Goal: Information Seeking & Learning: Learn about a topic

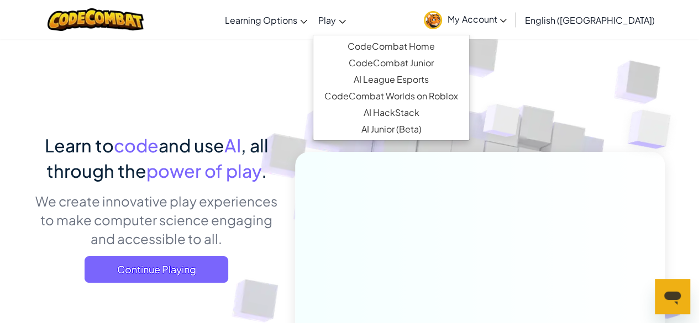
click at [351, 20] on link "Play" at bounding box center [332, 20] width 39 height 30
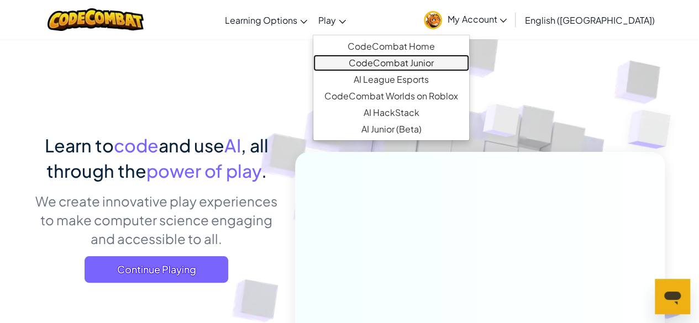
click at [407, 61] on link "CodeCombat Junior" at bounding box center [391, 63] width 156 height 17
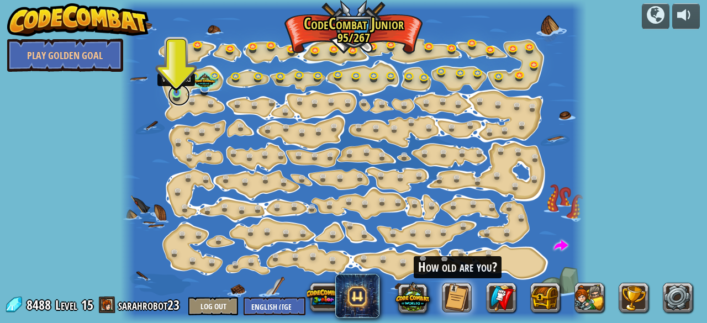
click at [175, 97] on link at bounding box center [179, 95] width 22 height 22
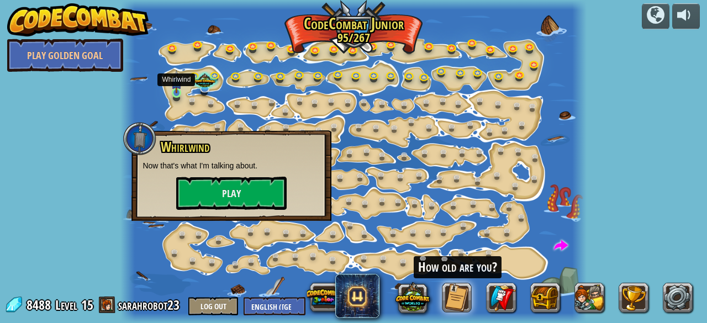
click at [176, 77] on img at bounding box center [176, 81] width 10 height 23
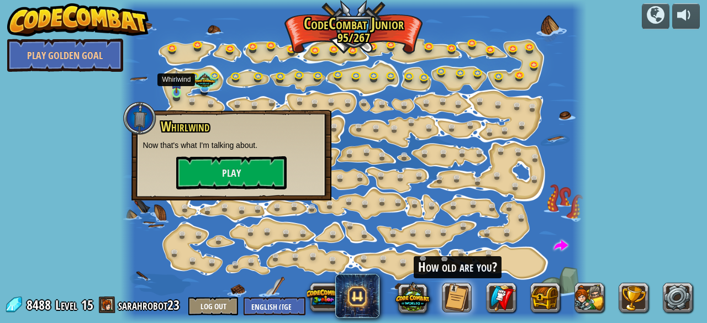
click at [176, 75] on img at bounding box center [176, 81] width 10 height 23
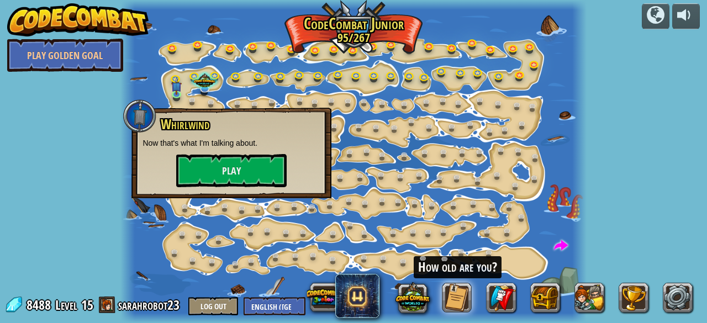
click at [195, 65] on div at bounding box center [353, 161] width 466 height 323
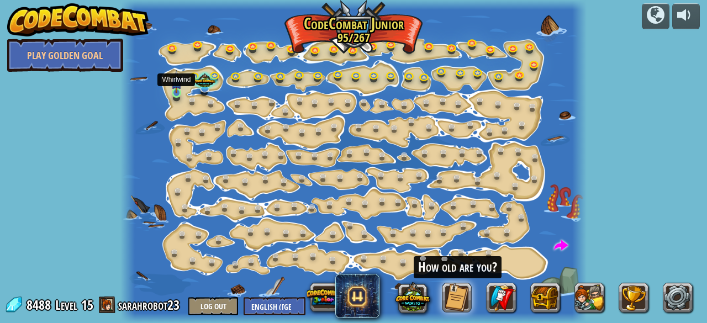
click at [178, 76] on img at bounding box center [176, 81] width 10 height 23
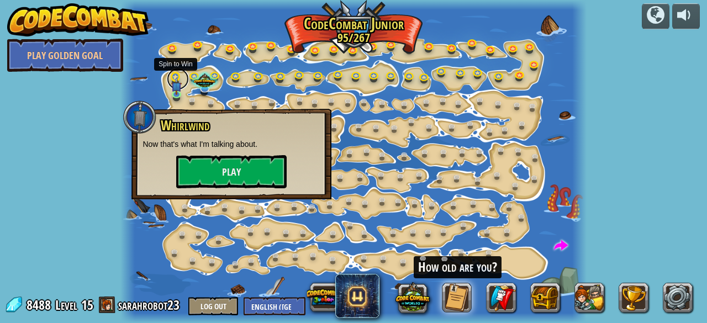
click at [178, 74] on link at bounding box center [178, 79] width 22 height 22
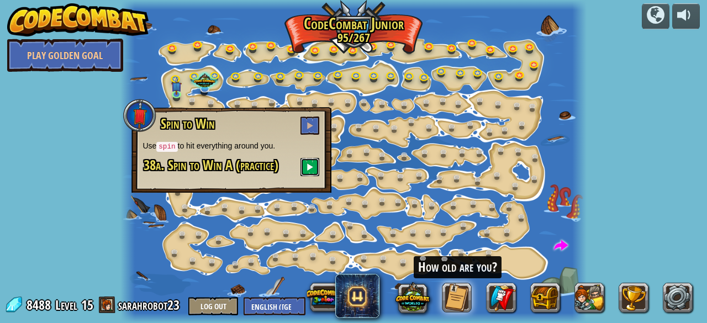
click at [313, 169] on span at bounding box center [310, 167] width 8 height 8
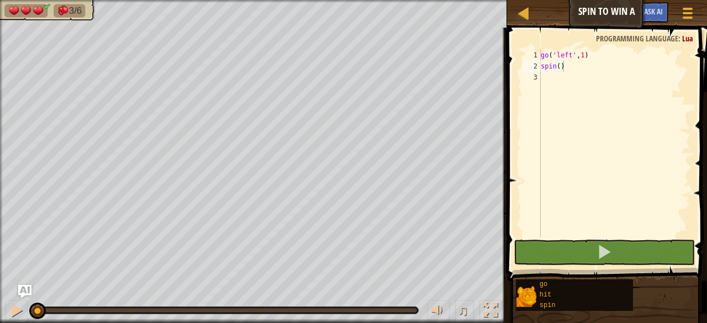
click at [548, 78] on div "go ( 'left' , 1 ) spin ( )" at bounding box center [615, 155] width 152 height 210
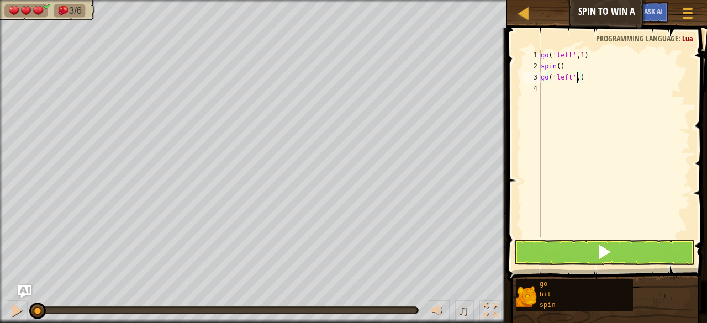
scroll to position [5, 3]
type textarea "go('left', 1)"
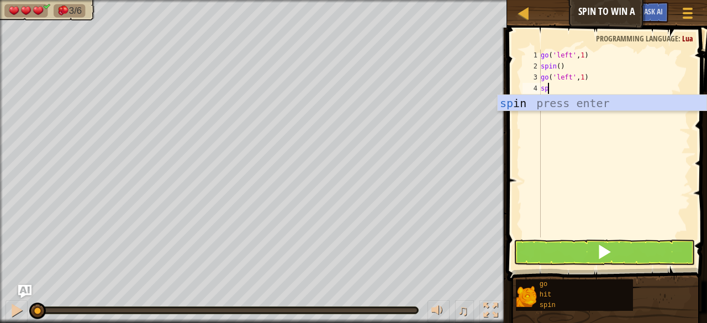
scroll to position [5, 0]
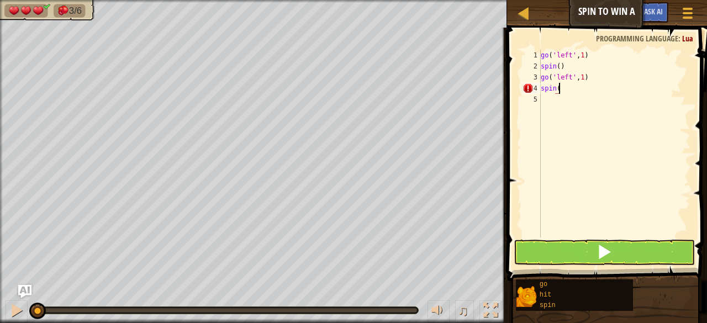
type textarea "spin()"
click at [600, 241] on button at bounding box center [604, 252] width 181 height 25
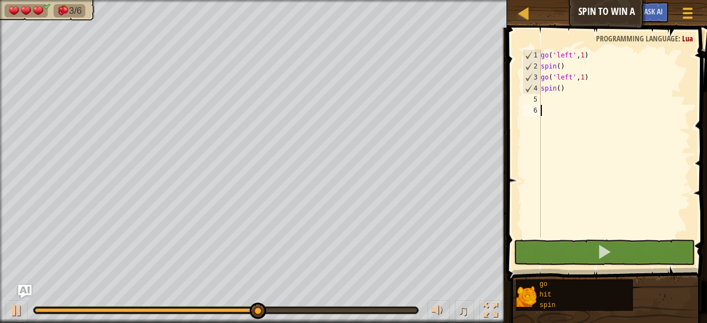
click at [582, 109] on div "go ( 'left' , 1 ) spin ( ) go ( 'left' , 1 ) spin ( )" at bounding box center [615, 155] width 152 height 210
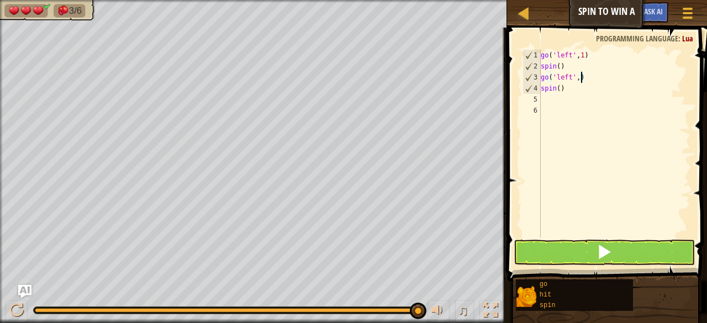
type textarea "go('left', 2)"
click at [595, 249] on button at bounding box center [604, 252] width 181 height 25
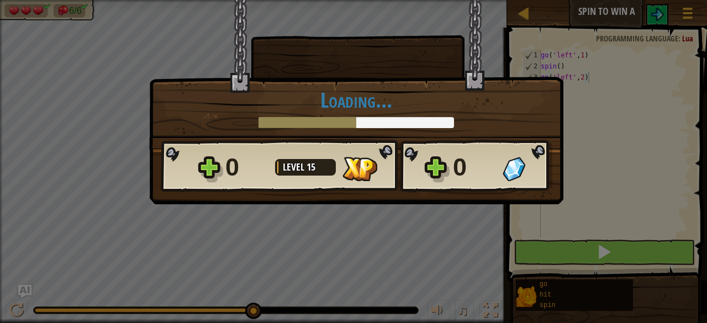
scroll to position [5, 3]
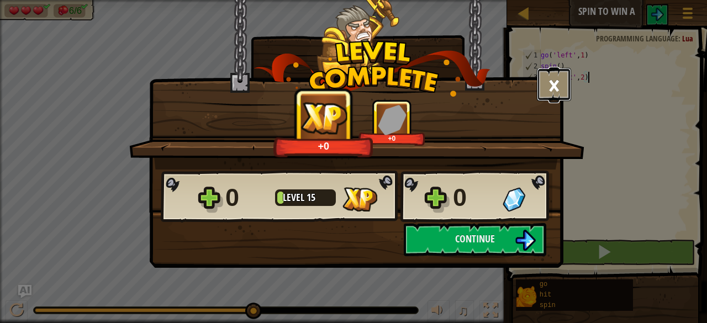
click at [562, 91] on button "×" at bounding box center [554, 84] width 34 height 33
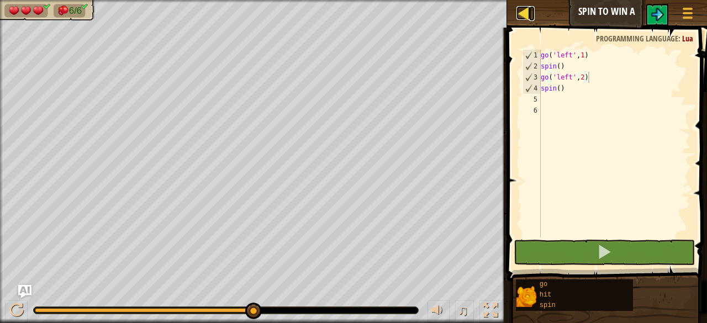
click at [526, 16] on div at bounding box center [523, 13] width 14 height 14
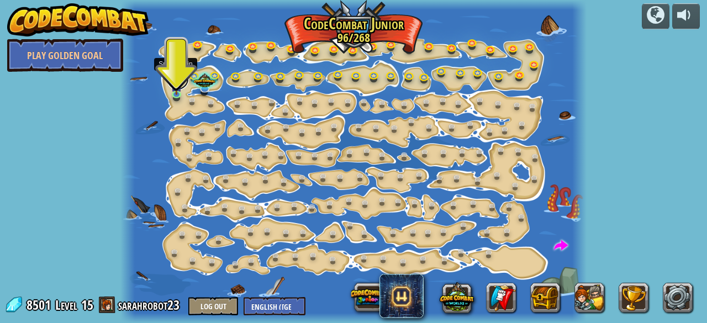
click at [175, 73] on link at bounding box center [178, 79] width 22 height 22
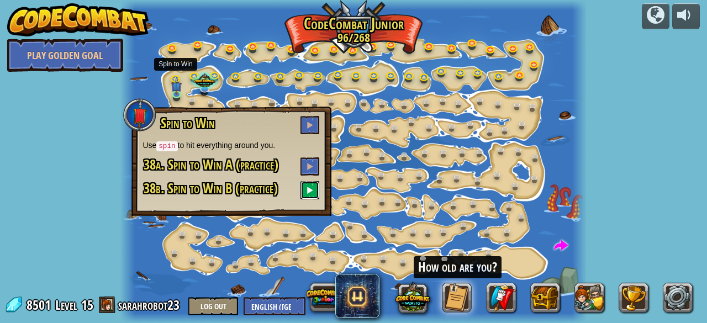
click at [310, 189] on span at bounding box center [310, 190] width 8 height 8
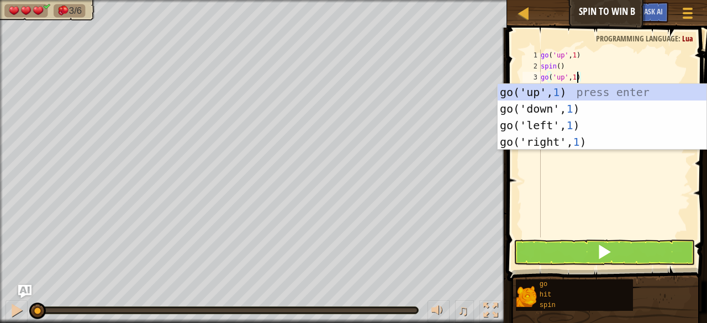
scroll to position [5, 2]
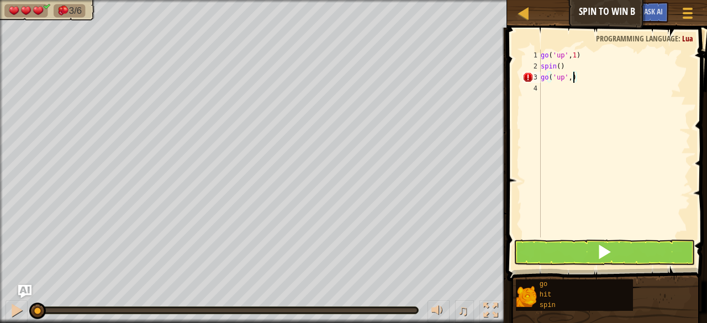
type textarea "go('up', 2)"
type textarea "spin()"
click at [602, 247] on span at bounding box center [604, 251] width 15 height 15
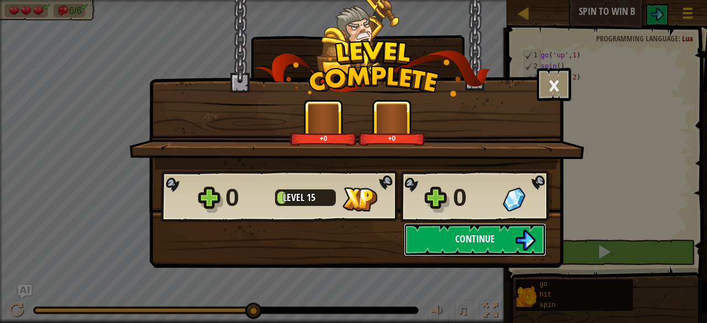
click at [477, 235] on span "Continue" at bounding box center [475, 239] width 40 height 14
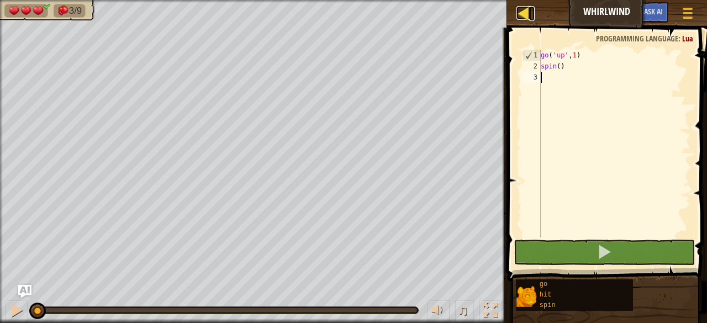
click at [524, 7] on div at bounding box center [523, 13] width 14 height 14
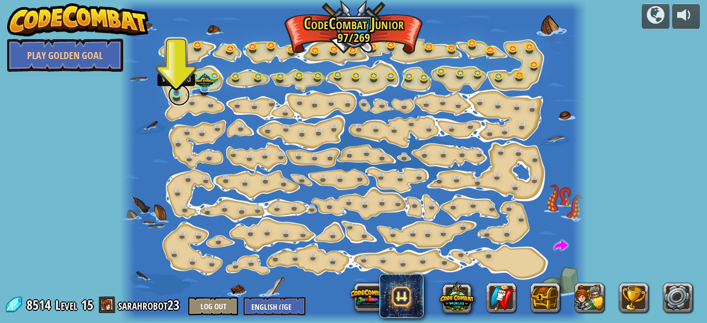
click at [178, 96] on link at bounding box center [179, 95] width 22 height 22
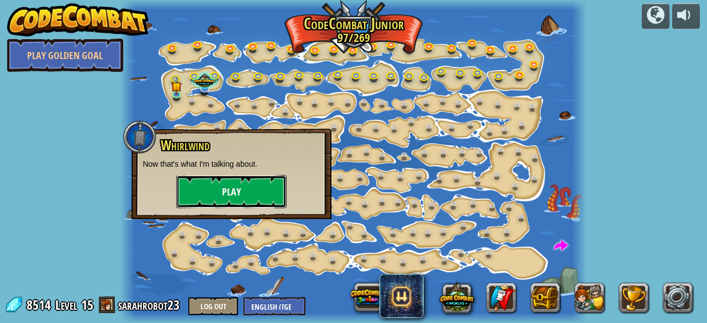
click at [240, 190] on button "Play" at bounding box center [231, 191] width 110 height 33
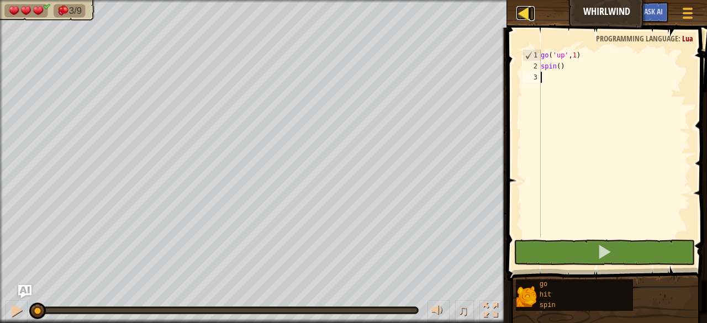
click at [529, 12] on div at bounding box center [523, 13] width 14 height 14
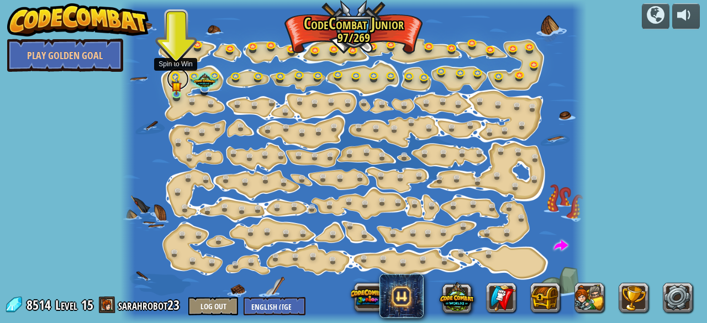
click at [179, 73] on link at bounding box center [178, 79] width 22 height 22
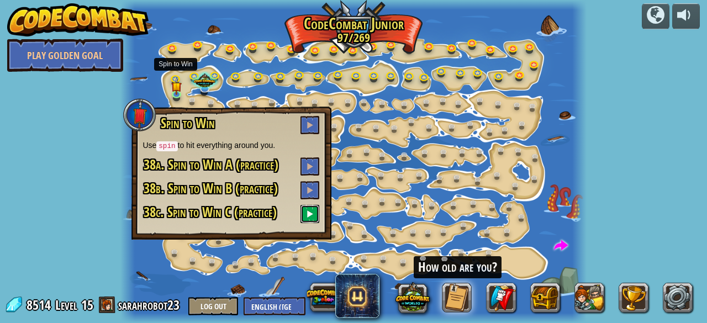
click at [313, 212] on span at bounding box center [310, 214] width 8 height 8
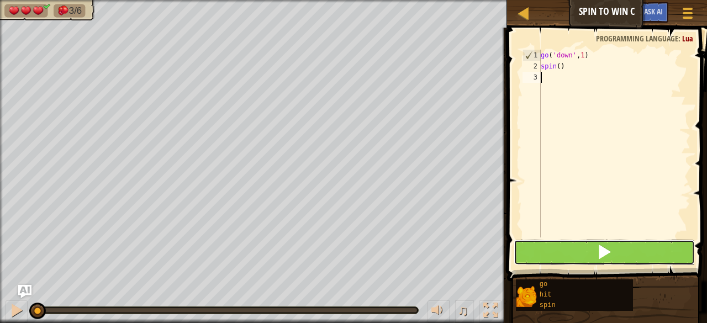
click at [597, 243] on button at bounding box center [604, 252] width 181 height 25
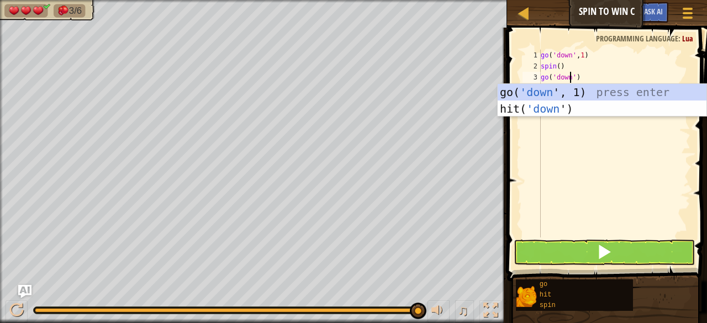
scroll to position [5, 2]
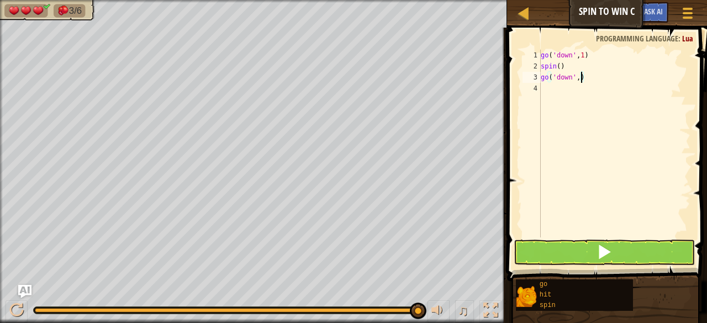
type textarea "go('down', 2)"
type textarea "spin()"
click at [584, 265] on button at bounding box center [604, 252] width 181 height 25
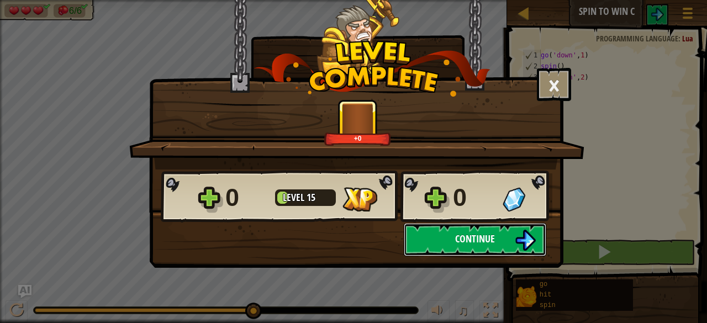
click at [470, 230] on button "Continue" at bounding box center [475, 239] width 143 height 33
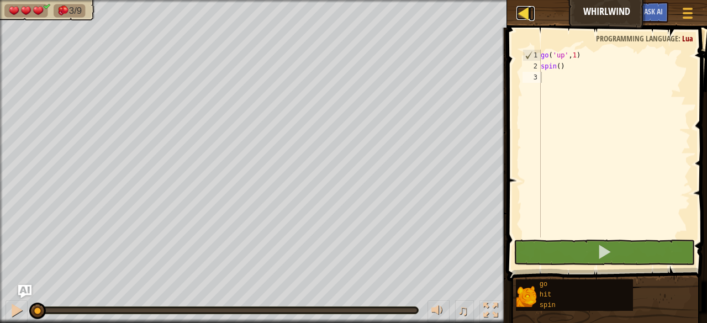
click at [520, 11] on div at bounding box center [523, 13] width 14 height 14
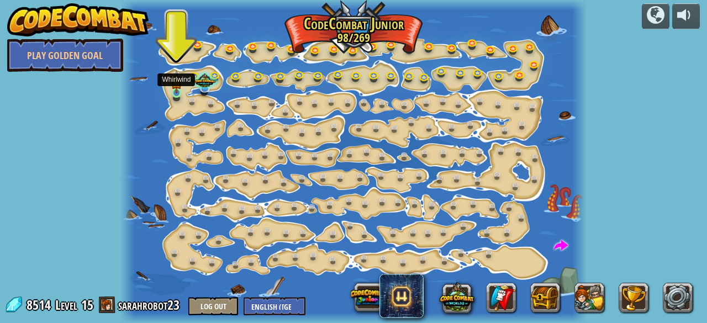
click at [173, 76] on img at bounding box center [176, 81] width 10 height 23
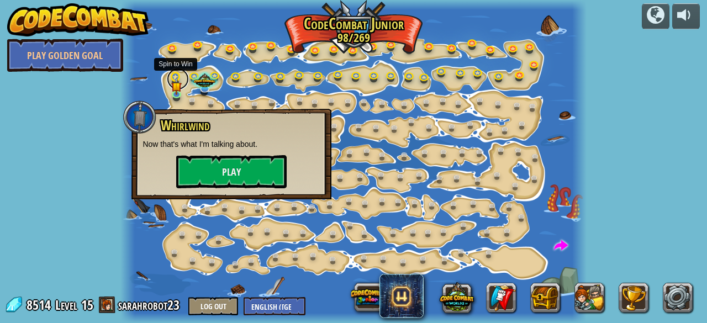
click at [178, 73] on link at bounding box center [178, 79] width 22 height 22
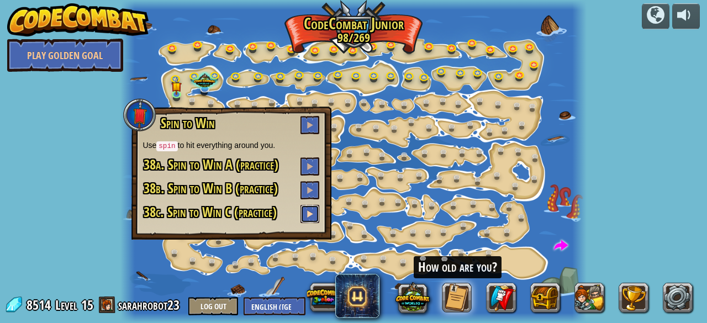
click at [311, 210] on span at bounding box center [310, 214] width 8 height 8
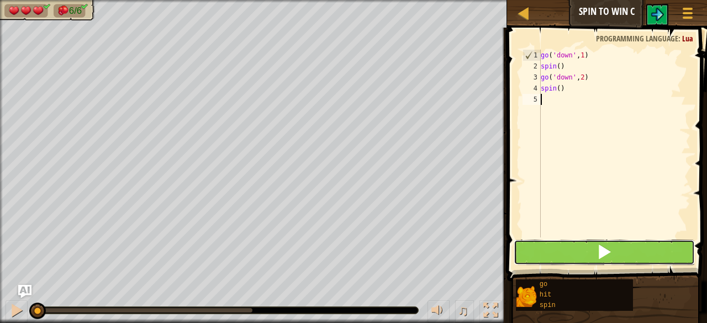
click at [594, 248] on button at bounding box center [604, 252] width 181 height 25
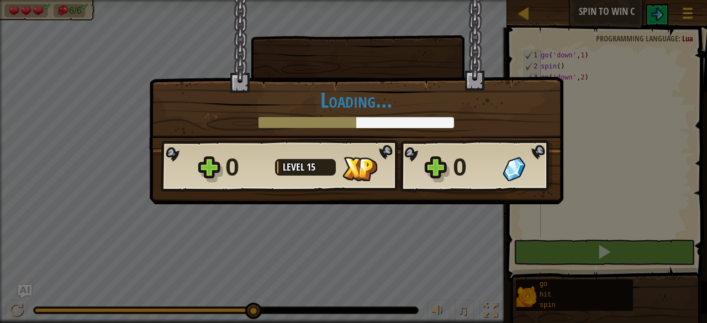
scroll to position [5, 0]
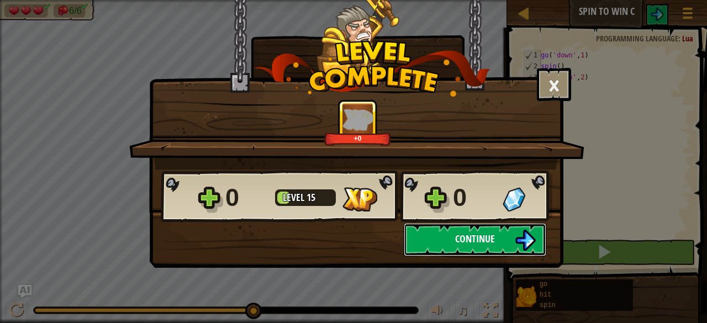
click at [446, 230] on button "Continue" at bounding box center [475, 239] width 143 height 33
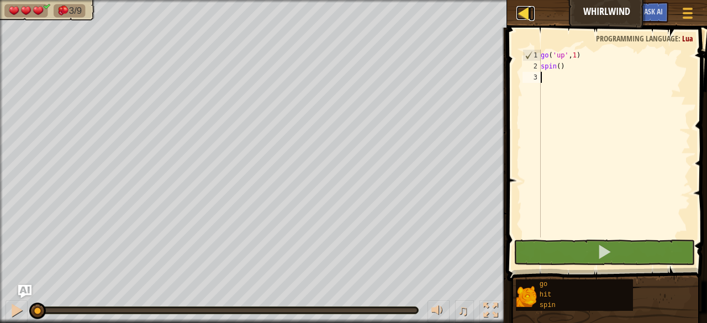
click at [517, 14] on div at bounding box center [523, 13] width 14 height 14
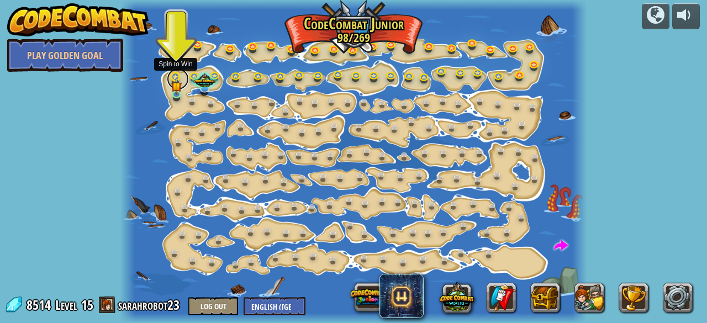
click at [177, 73] on link at bounding box center [178, 79] width 22 height 22
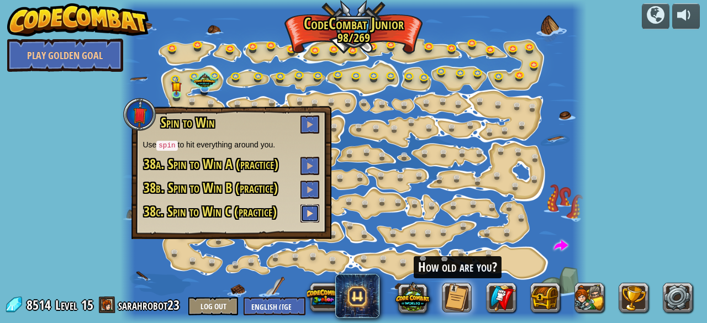
click at [310, 215] on span at bounding box center [310, 213] width 8 height 8
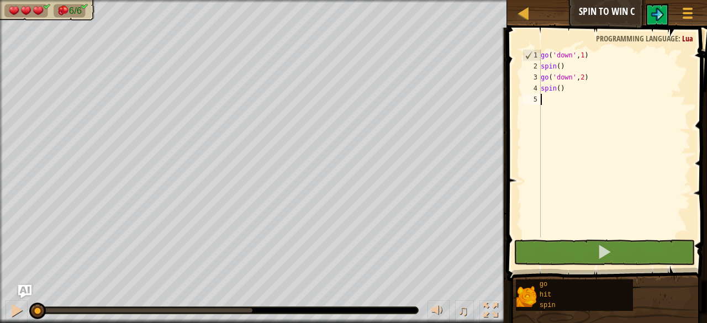
click at [581, 238] on span at bounding box center [608, 139] width 209 height 286
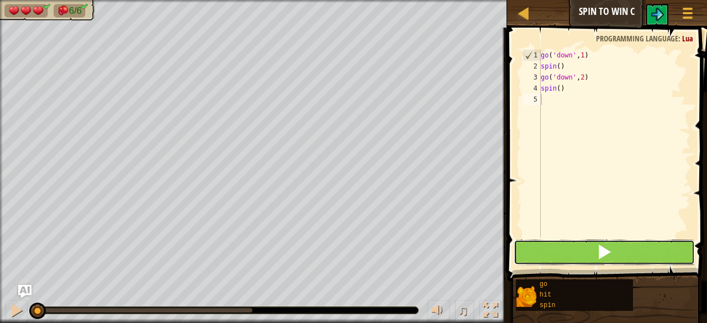
click at [580, 248] on button at bounding box center [604, 252] width 181 height 25
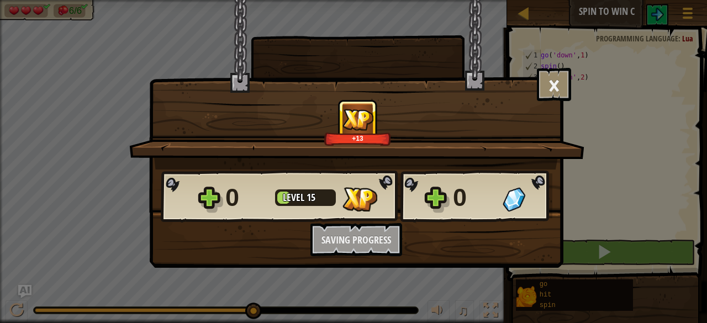
scroll to position [5, 0]
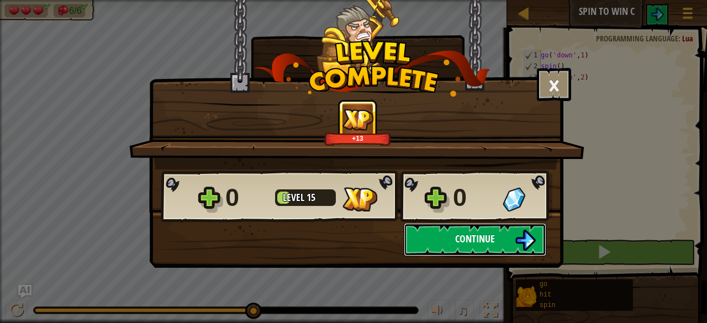
click at [463, 240] on span "Continue" at bounding box center [475, 239] width 40 height 14
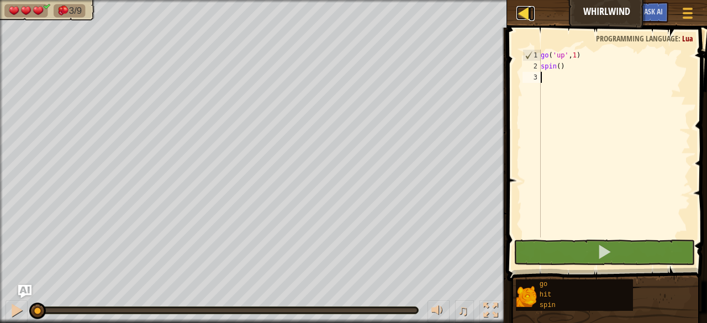
click at [520, 12] on div at bounding box center [523, 13] width 14 height 14
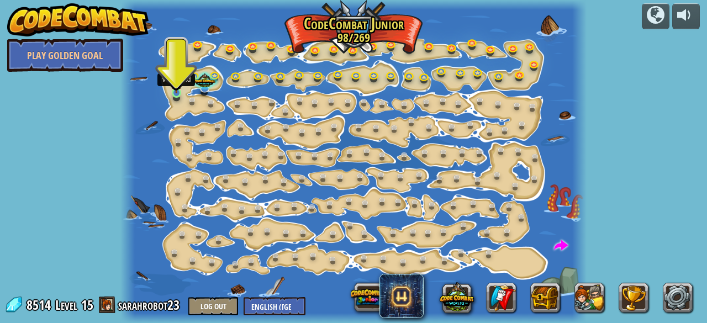
click at [174, 93] on img at bounding box center [176, 81] width 10 height 23
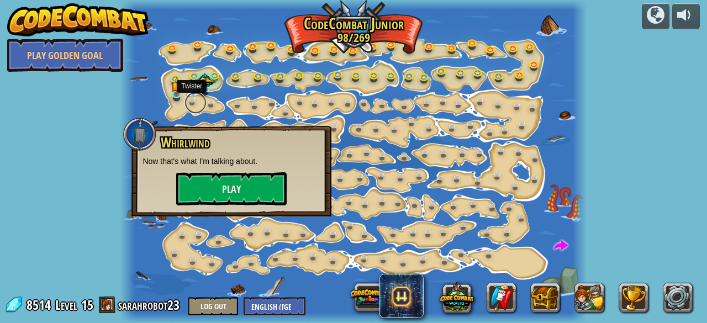
click at [195, 98] on link at bounding box center [195, 103] width 22 height 22
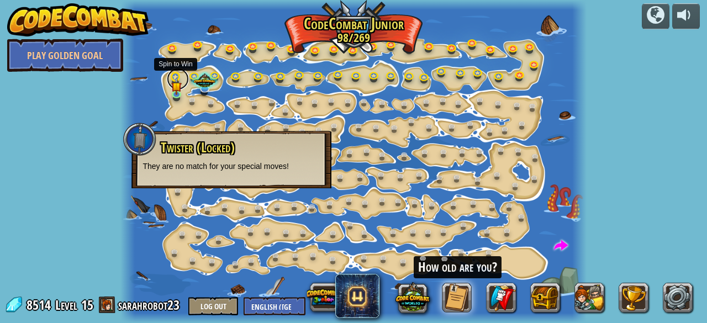
click at [178, 73] on link at bounding box center [178, 79] width 22 height 22
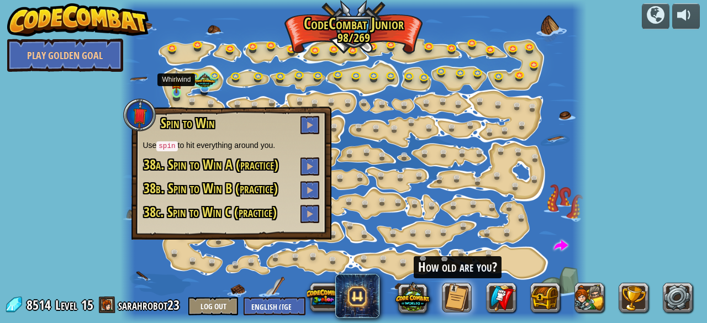
click at [178, 91] on img at bounding box center [176, 81] width 10 height 23
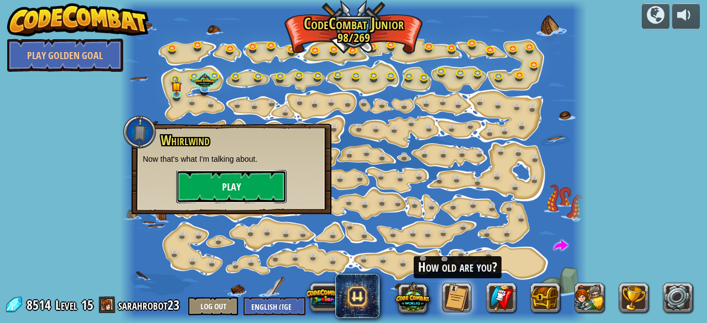
click at [250, 187] on button "Play" at bounding box center [231, 186] width 110 height 33
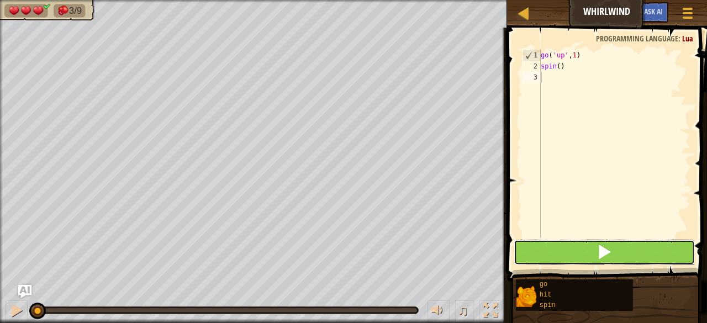
click at [569, 251] on button at bounding box center [604, 252] width 181 height 25
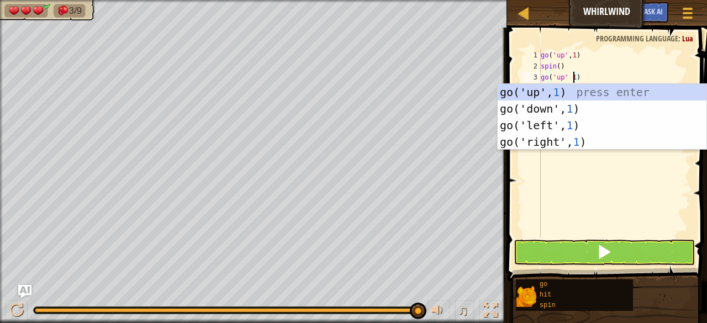
scroll to position [5, 2]
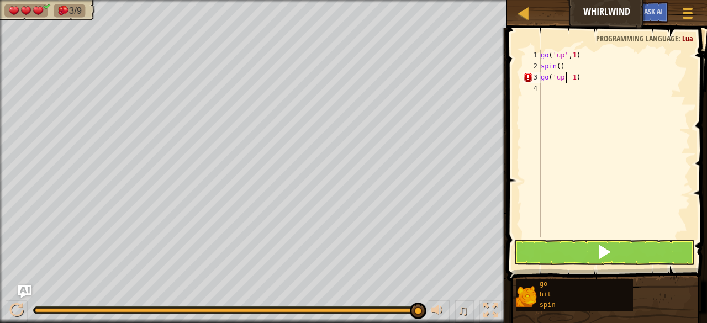
type textarea "go('up', 1)"
type textarea "spin()"
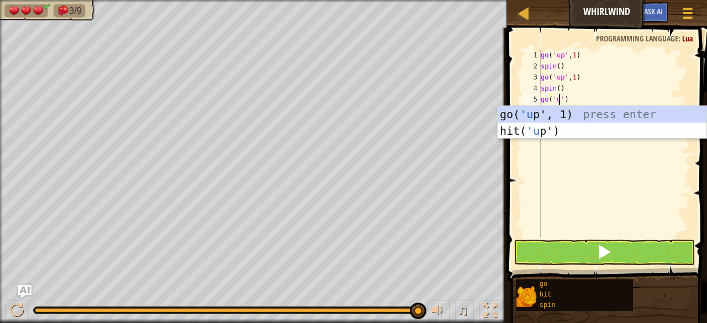
type textarea "go('up')"
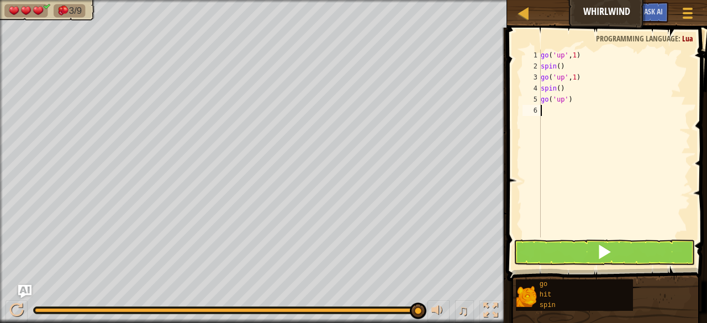
scroll to position [5, 0]
click at [648, 251] on button at bounding box center [604, 252] width 181 height 25
type textarea "spin()"
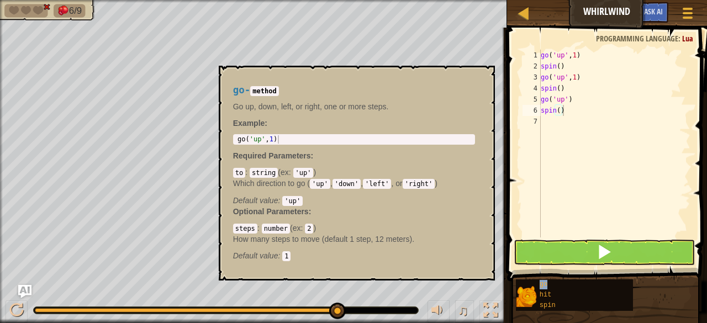
click at [572, 279] on div "go" at bounding box center [581, 284] width 89 height 10
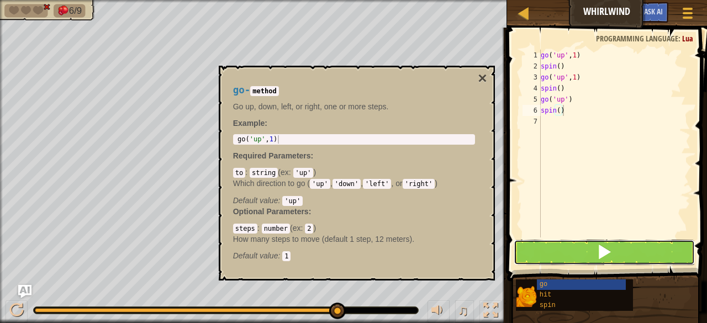
click at [565, 250] on button at bounding box center [604, 252] width 181 height 25
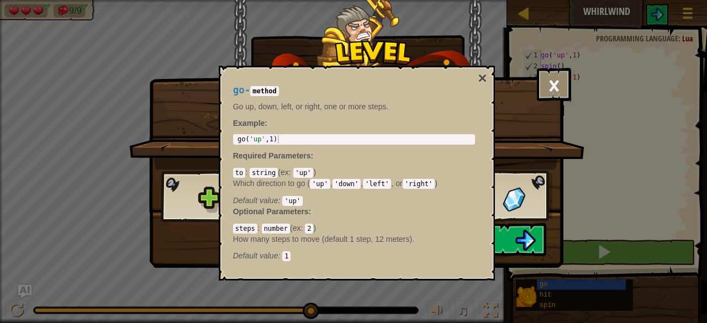
click at [494, 73] on div "go - method Go up, down, left, or right, one or more steps. Example : 1 go ( 'u…" at bounding box center [357, 173] width 276 height 215
click at [479, 77] on button "×" at bounding box center [482, 78] width 9 height 15
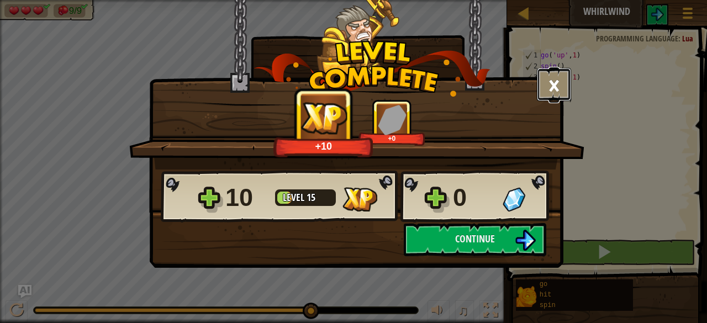
click at [555, 86] on button "×" at bounding box center [554, 84] width 34 height 33
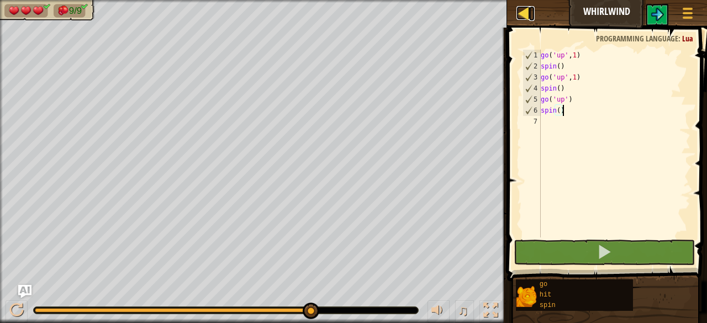
click at [528, 15] on div at bounding box center [523, 13] width 14 height 14
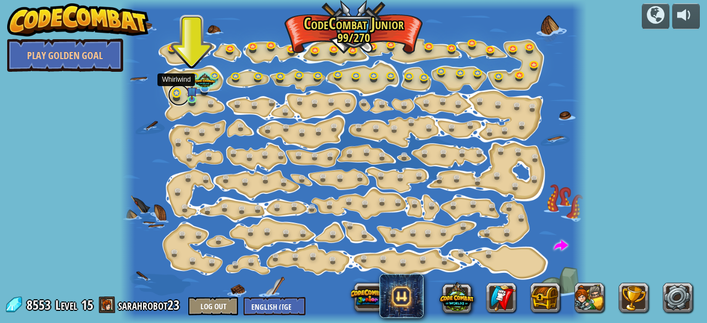
click at [178, 92] on link at bounding box center [179, 95] width 22 height 22
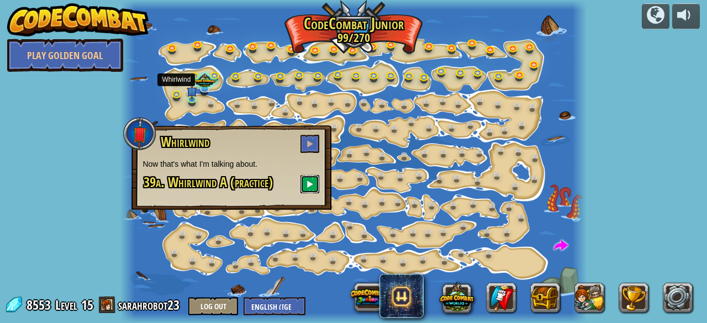
click at [313, 191] on button at bounding box center [309, 184] width 19 height 18
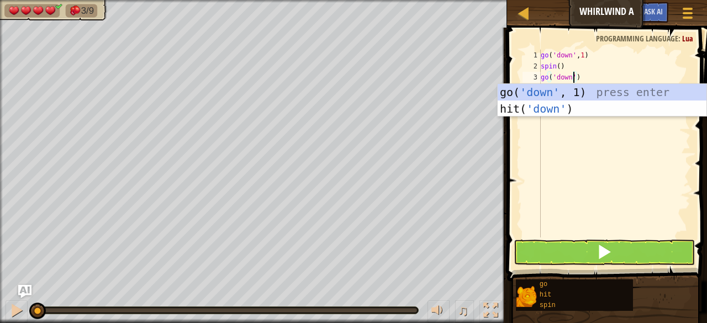
scroll to position [5, 3]
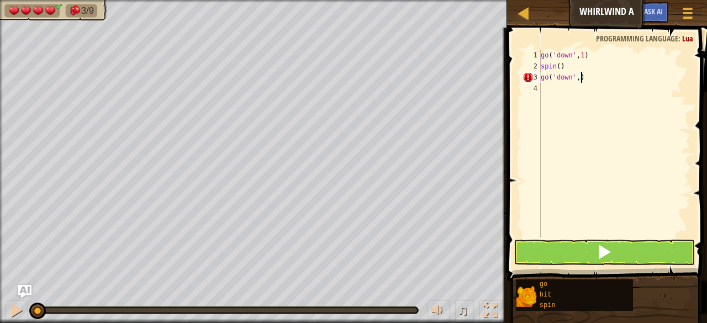
type textarea "go('down', 1)"
type textarea "spin()"
click at [591, 250] on button at bounding box center [604, 252] width 181 height 25
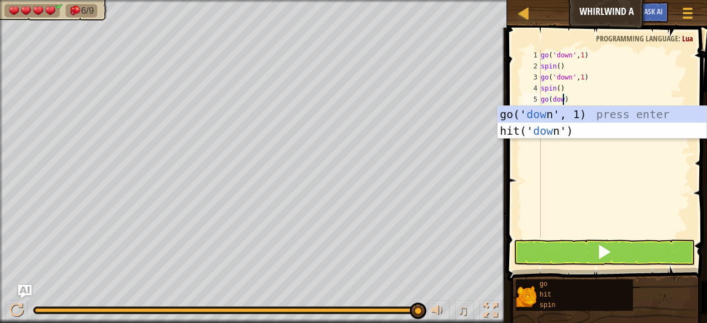
scroll to position [5, 2]
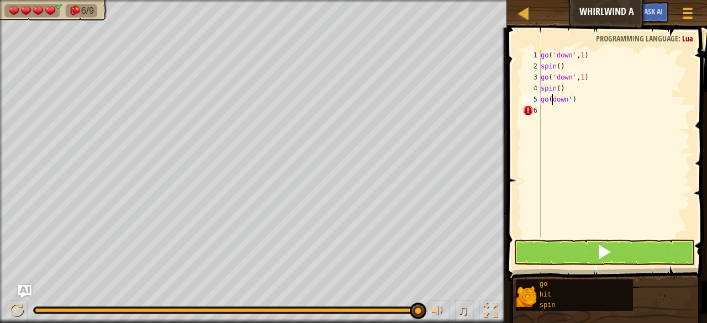
type textarea "go('down')"
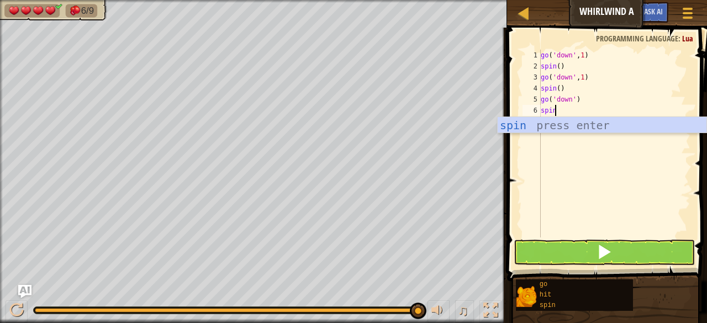
scroll to position [5, 1]
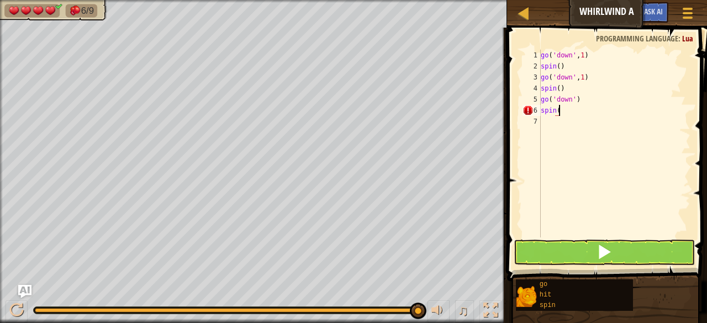
type textarea "spin()"
click at [633, 256] on button at bounding box center [604, 252] width 181 height 25
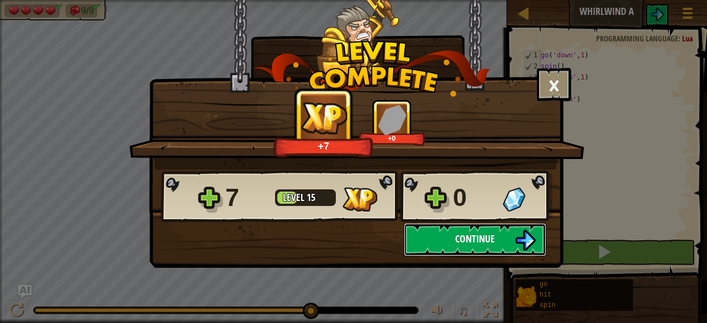
click at [515, 244] on img at bounding box center [525, 240] width 21 height 21
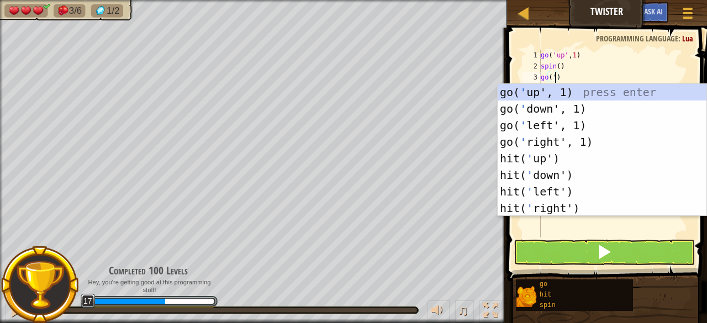
scroll to position [5, 1]
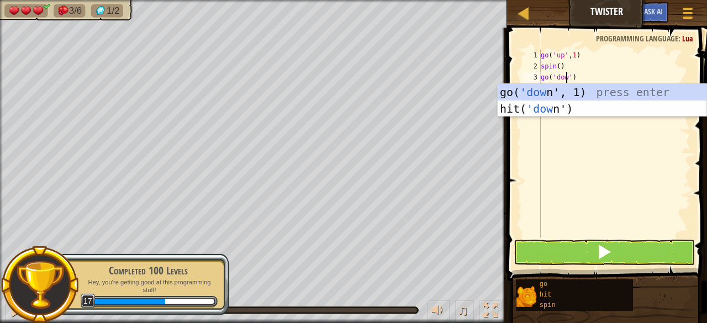
type textarea "go('down')"
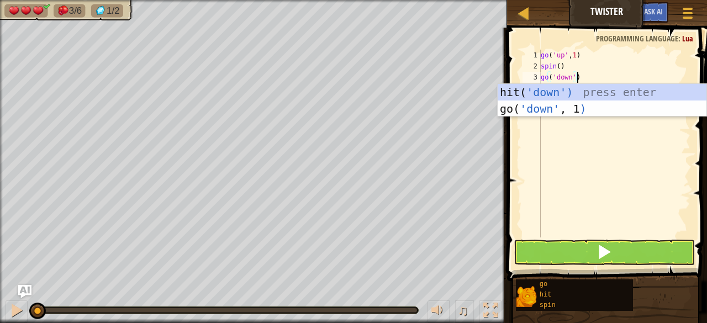
scroll to position [5, 0]
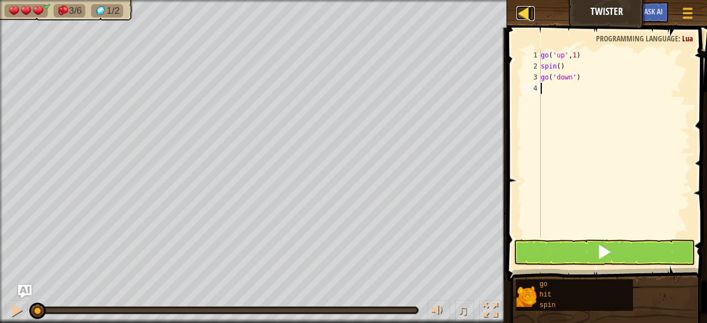
click at [529, 12] on div at bounding box center [523, 13] width 14 height 14
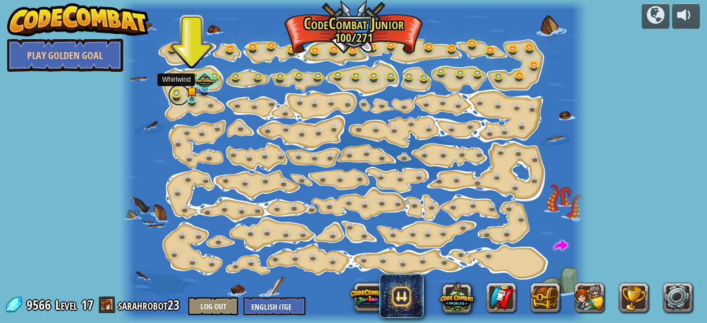
click at [178, 89] on link at bounding box center [179, 95] width 22 height 22
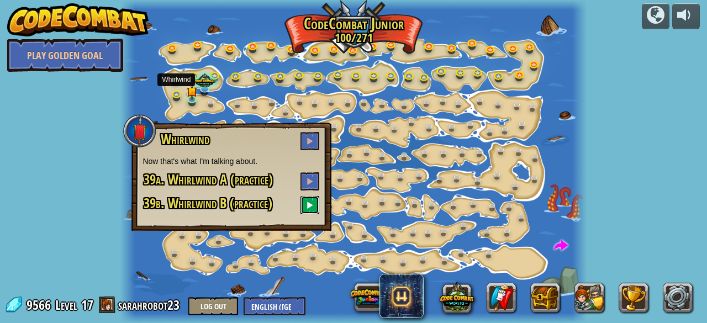
click at [315, 204] on button at bounding box center [309, 205] width 19 height 18
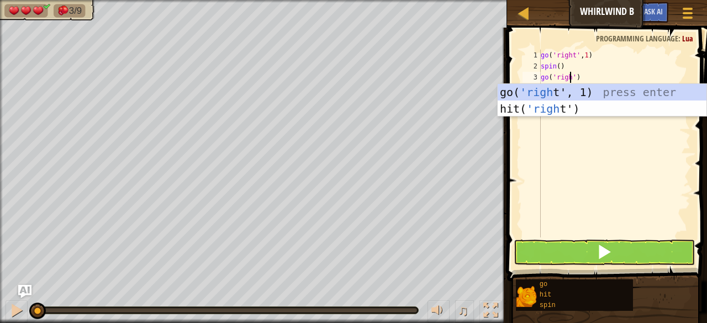
scroll to position [5, 3]
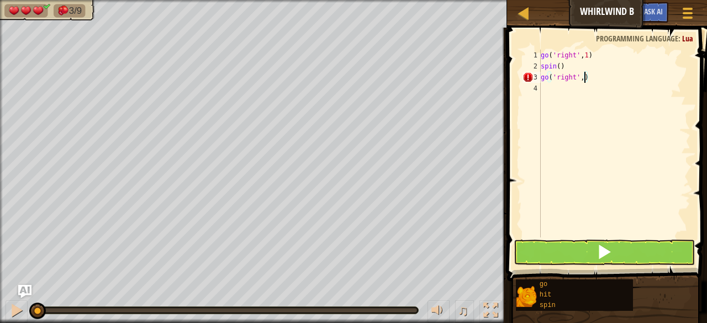
type textarea "go('right', 1)"
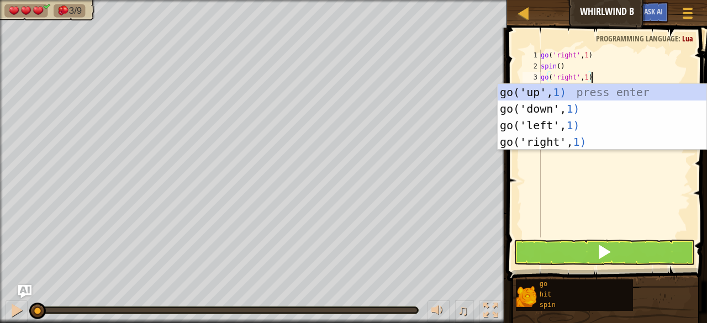
scroll to position [5, 0]
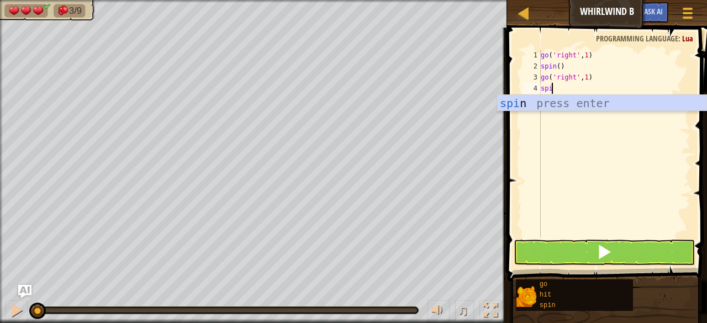
type textarea "spin"
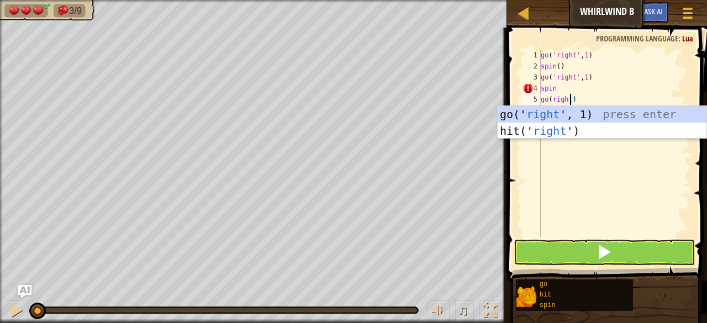
scroll to position [5, 2]
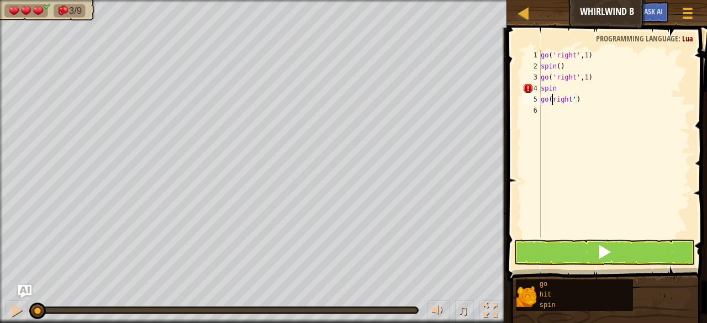
type textarea "go('right')"
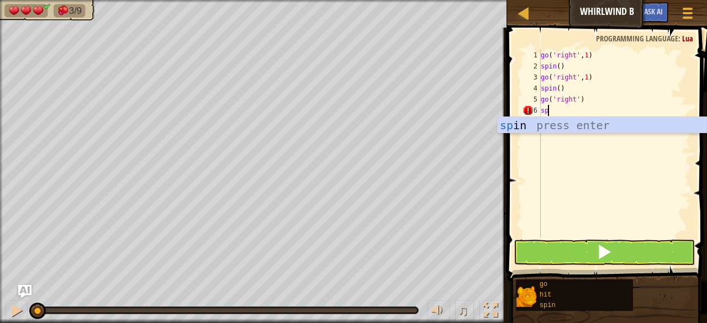
scroll to position [5, 0]
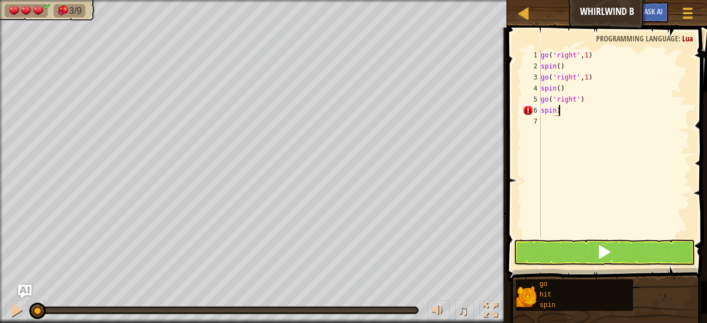
type textarea "spin)("
type textarea "spin()"
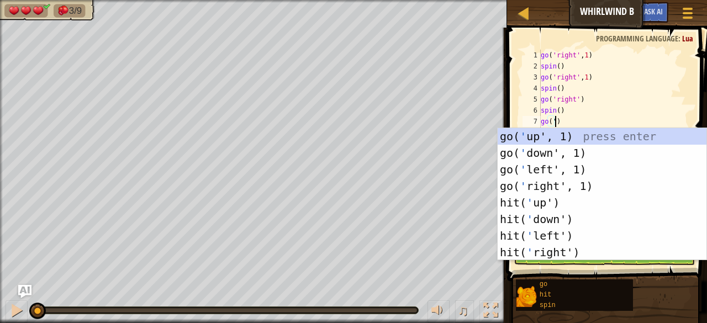
scroll to position [5, 1]
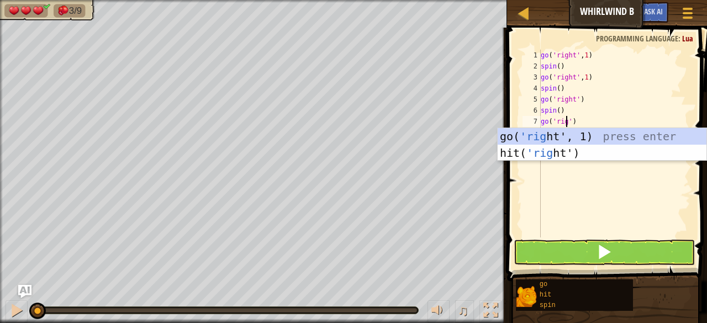
type textarea "go('right')"
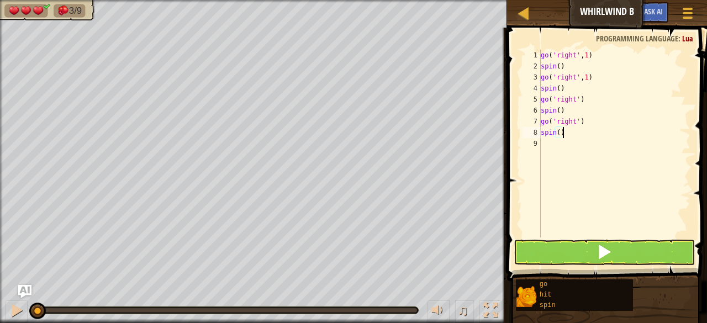
type textarea "spin()"
click at [613, 247] on button at bounding box center [604, 252] width 181 height 25
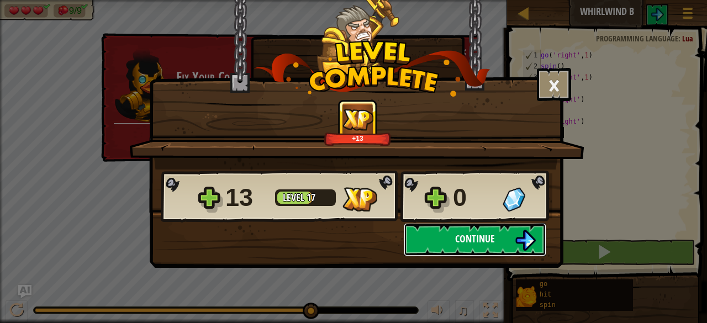
click at [495, 233] on button "Continue" at bounding box center [475, 239] width 143 height 33
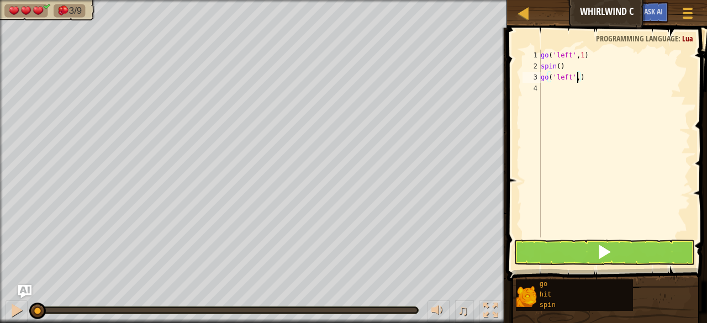
scroll to position [5, 3]
type textarea "go('left', 1)"
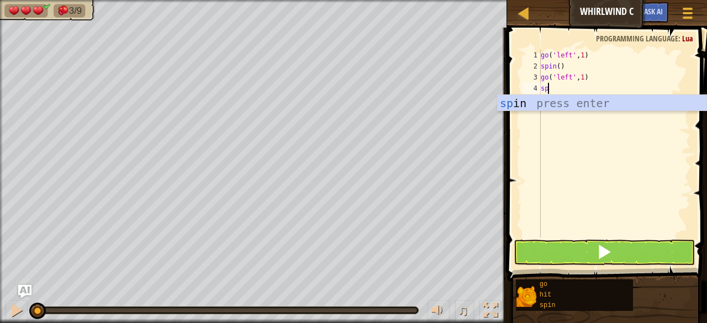
scroll to position [5, 0]
type textarea "spin()"
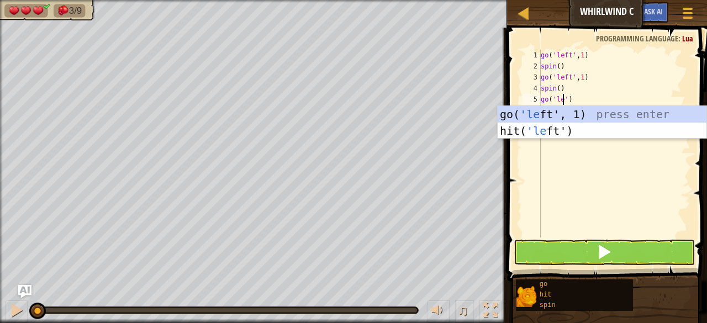
scroll to position [5, 2]
type textarea "go('left')"
click at [590, 101] on div "go ( 'left' , 1 ) spin ( ) go ( 'left' , 1 ) spin ( ) go ( 'left' )" at bounding box center [615, 155] width 152 height 210
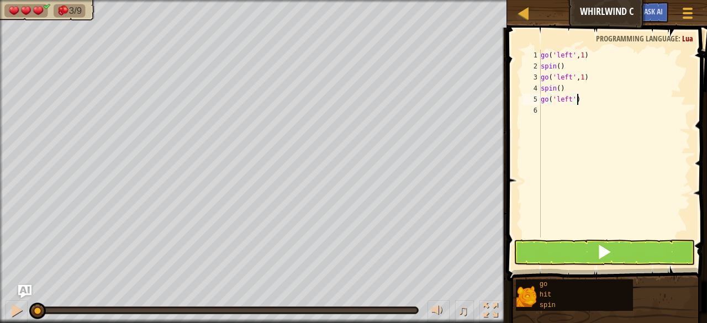
click at [550, 115] on div "go ( 'left' , 1 ) spin ( ) go ( 'left' , 1 ) spin ( ) go ( 'left' )" at bounding box center [615, 155] width 152 height 210
type textarea "spin()"
click at [584, 248] on button at bounding box center [604, 252] width 181 height 25
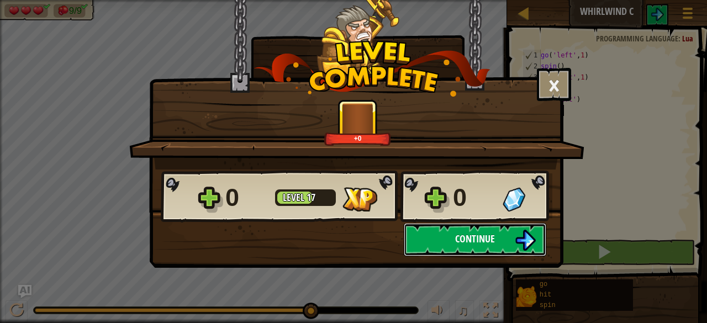
click at [515, 249] on img at bounding box center [525, 240] width 21 height 21
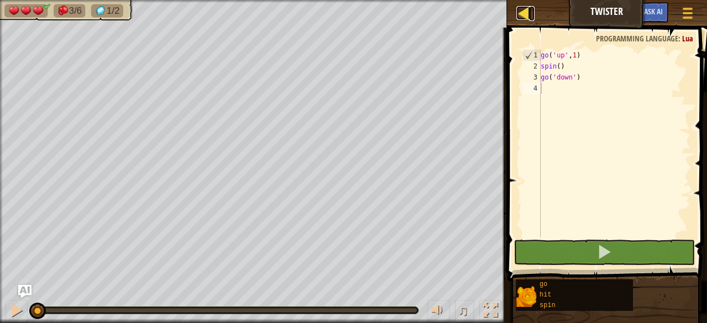
click at [526, 18] on div at bounding box center [523, 13] width 14 height 14
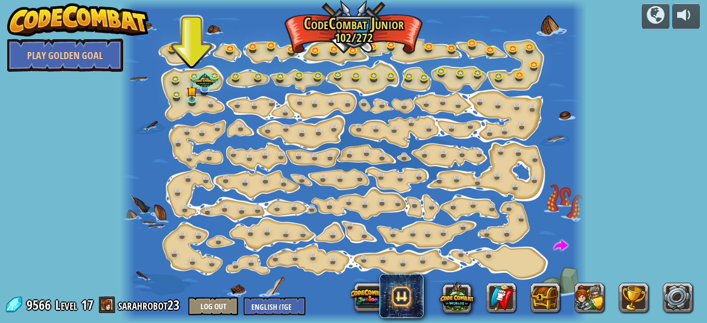
drag, startPoint x: 175, startPoint y: 91, endPoint x: 145, endPoint y: 105, distance: 32.6
click at [145, 105] on div at bounding box center [353, 161] width 466 height 323
click at [175, 94] on link at bounding box center [179, 95] width 22 height 22
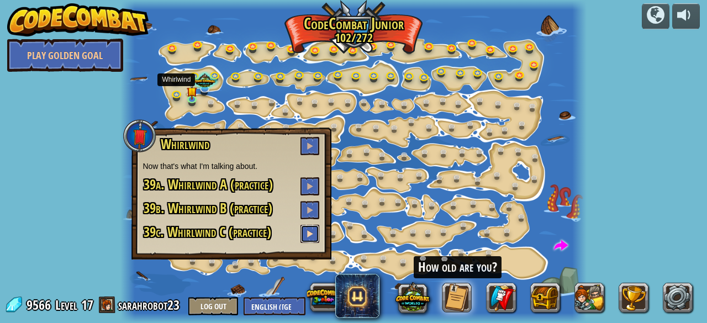
click at [313, 239] on button at bounding box center [309, 234] width 19 height 18
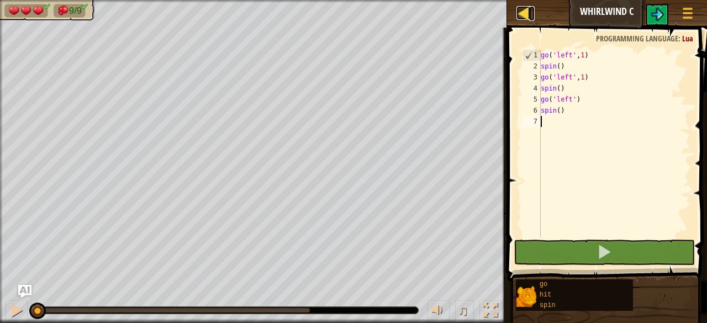
click at [527, 15] on div at bounding box center [523, 13] width 14 height 14
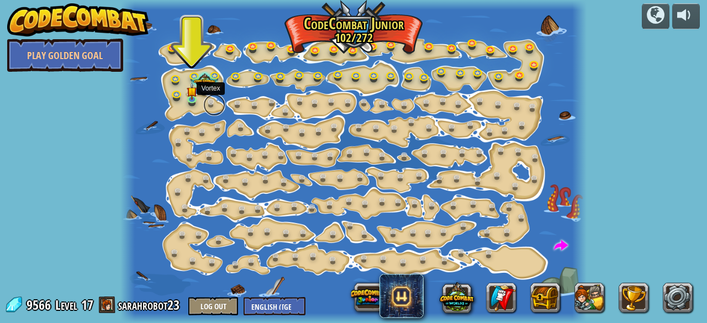
click at [209, 98] on link at bounding box center [214, 105] width 22 height 22
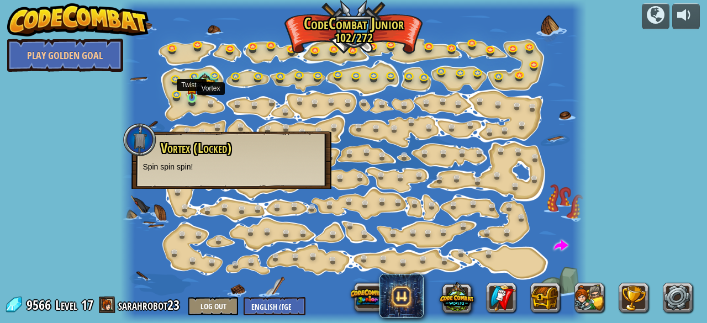
click at [193, 95] on img at bounding box center [192, 86] width 10 height 23
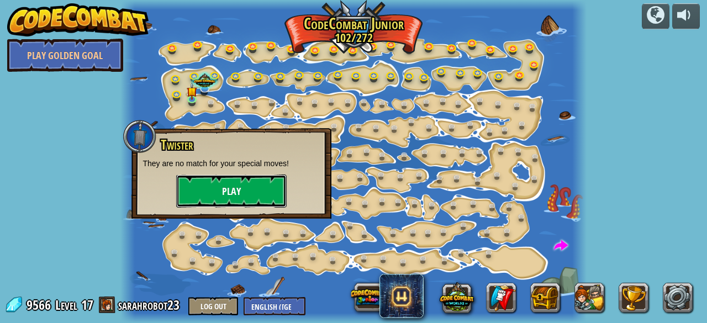
click at [261, 200] on button "Play" at bounding box center [231, 191] width 110 height 33
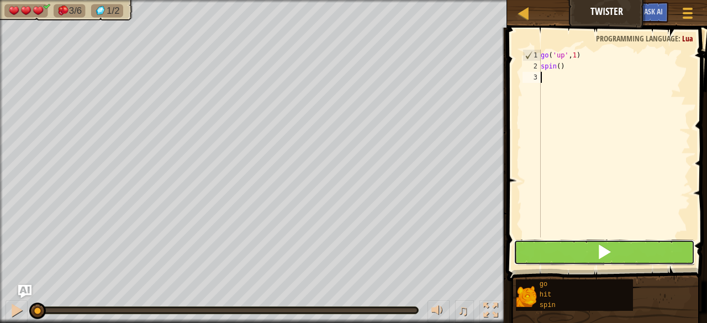
click at [553, 253] on button at bounding box center [604, 252] width 181 height 25
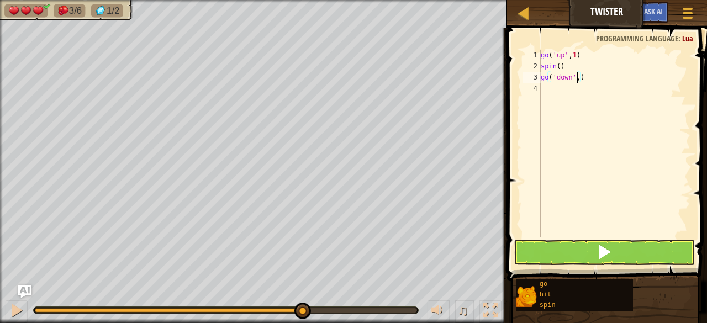
scroll to position [5, 3]
type textarea "go('down', 1)"
type textarea "go('down', 2)"
click at [587, 259] on button at bounding box center [604, 252] width 181 height 25
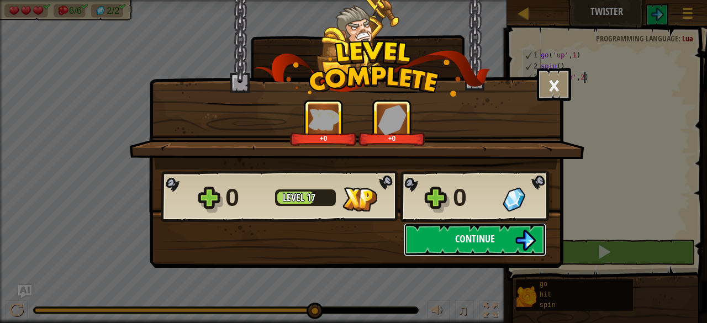
click at [460, 244] on span "Continue" at bounding box center [475, 239] width 40 height 14
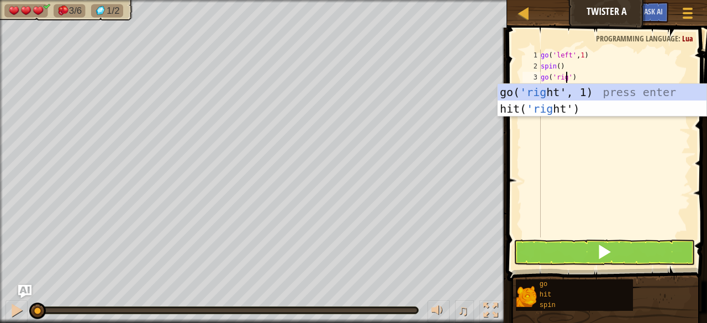
scroll to position [5, 3]
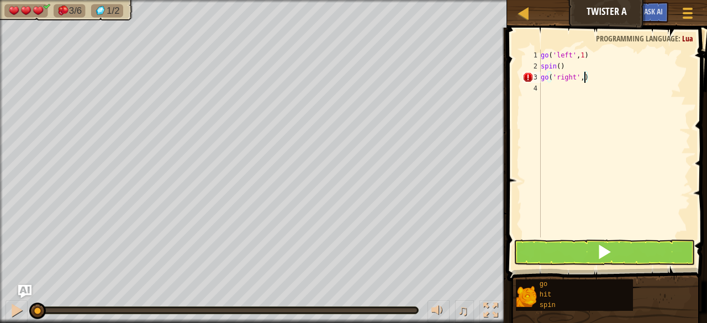
type textarea "go('right', 2)"
type textarea "spin()"
click at [586, 245] on button at bounding box center [604, 252] width 181 height 25
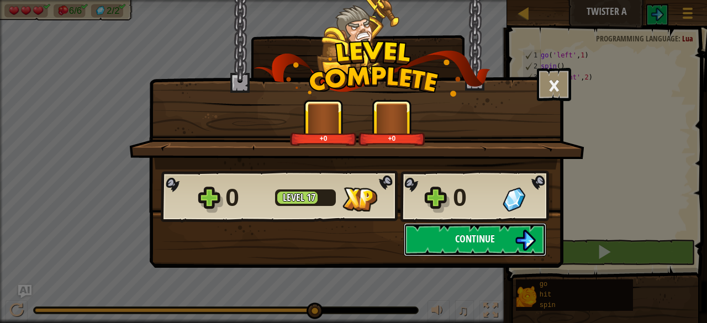
click at [466, 230] on button "Continue" at bounding box center [475, 239] width 143 height 33
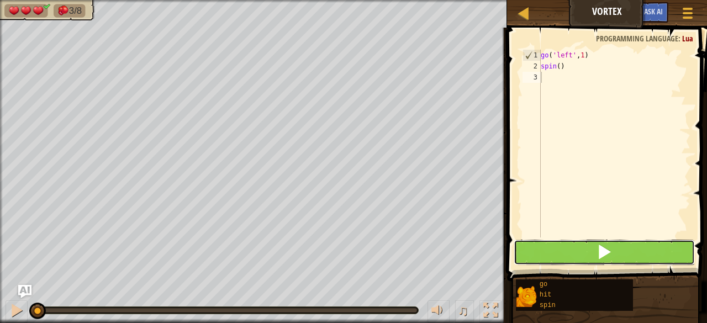
click at [598, 249] on span at bounding box center [604, 251] width 15 height 15
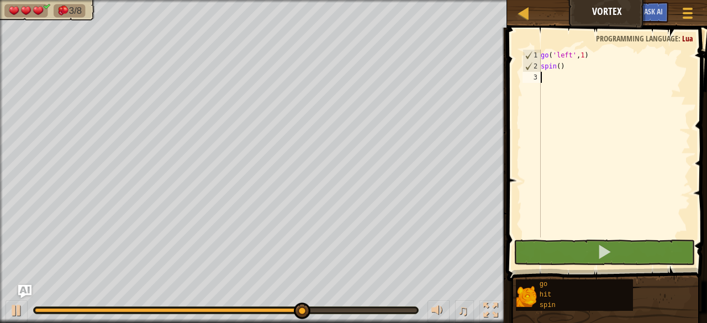
scroll to position [5, 0]
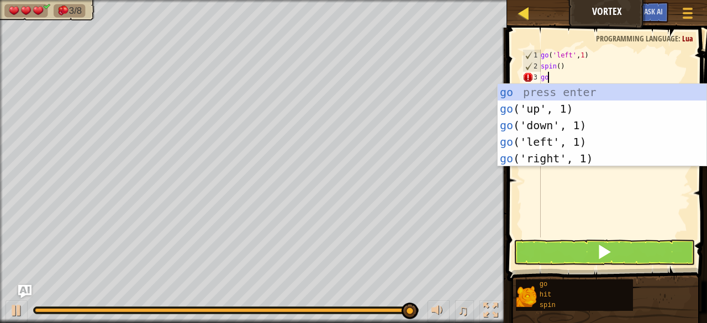
type textarea "go"
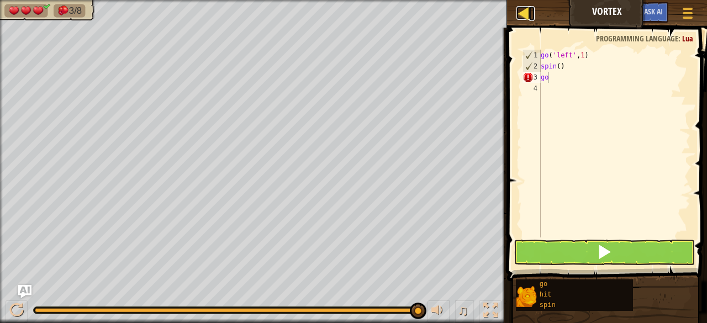
click at [526, 8] on div at bounding box center [523, 13] width 14 height 14
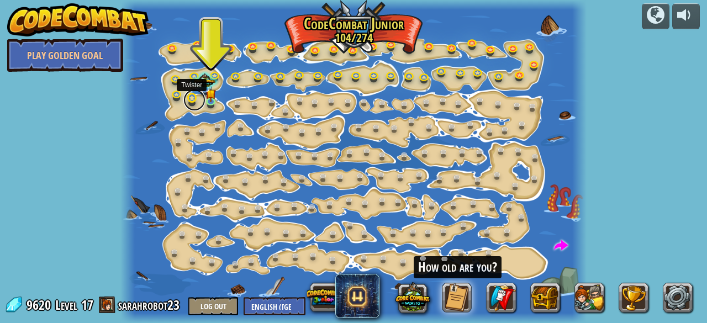
click at [193, 100] on link at bounding box center [194, 100] width 22 height 22
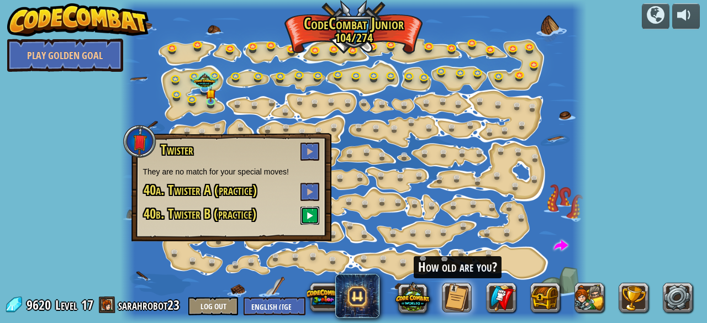
click at [315, 212] on button at bounding box center [309, 216] width 19 height 18
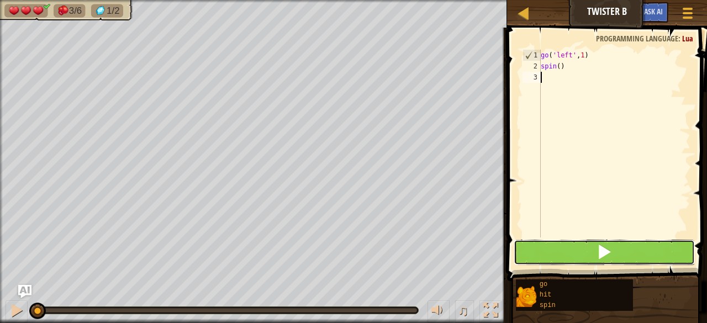
click at [567, 251] on button at bounding box center [604, 252] width 181 height 25
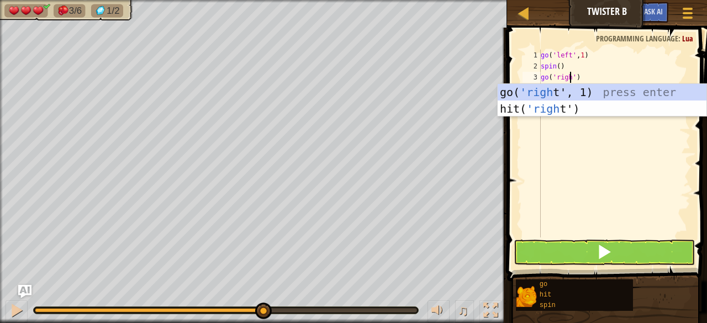
scroll to position [5, 3]
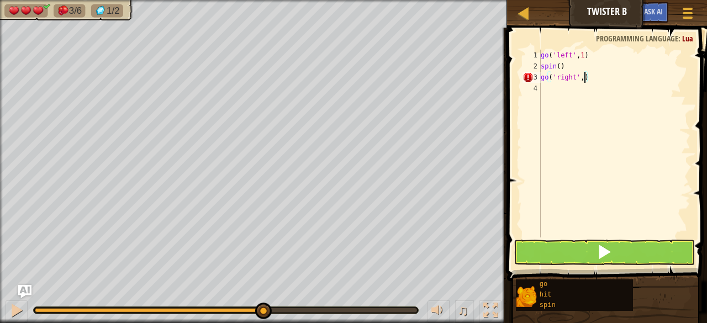
type textarea "go('right', 3)"
type textarea "spin()"
click at [606, 257] on span at bounding box center [604, 251] width 15 height 15
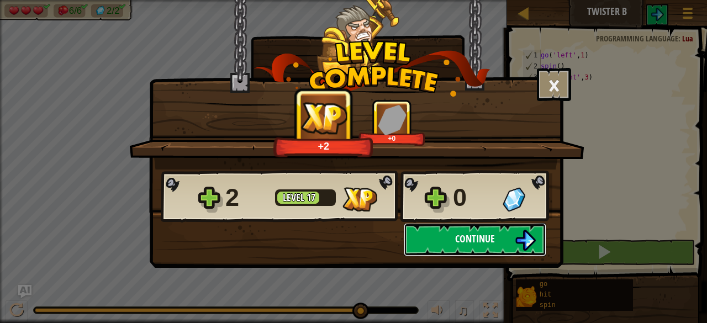
click at [501, 242] on button "Continue" at bounding box center [475, 239] width 143 height 33
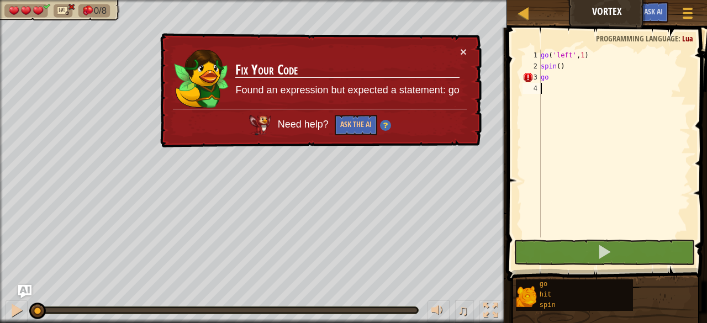
click at [561, 83] on div "go ( 'left' , 1 ) spin ( ) go" at bounding box center [615, 155] width 152 height 210
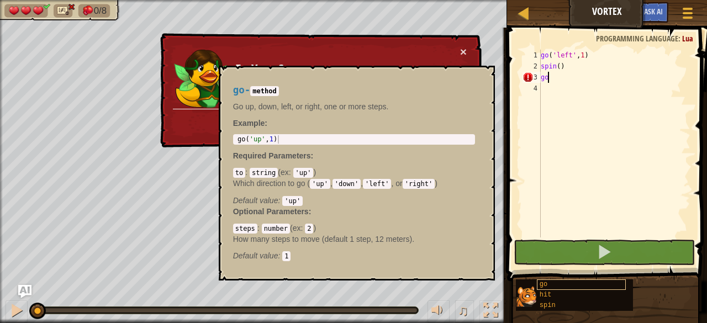
type textarea "g"
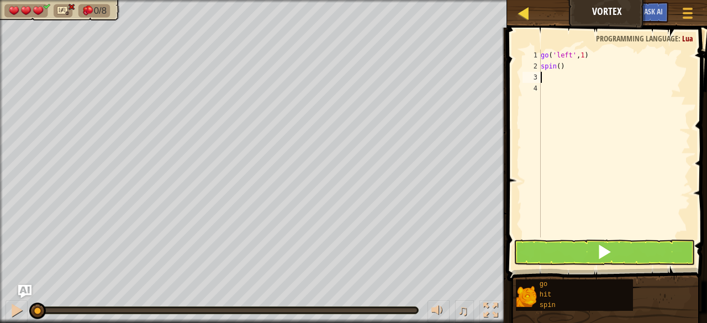
click at [529, 2] on div "Map" at bounding box center [532, 14] width 6 height 28
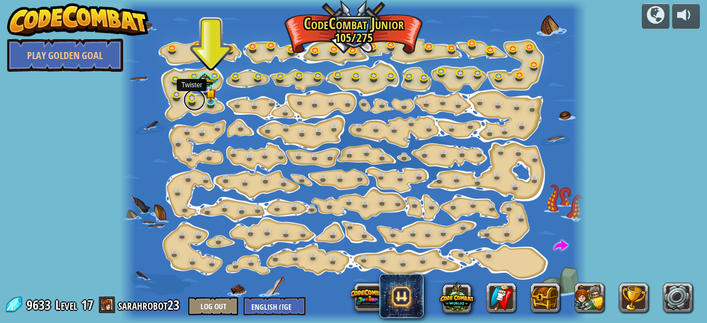
click at [195, 97] on link at bounding box center [194, 100] width 22 height 22
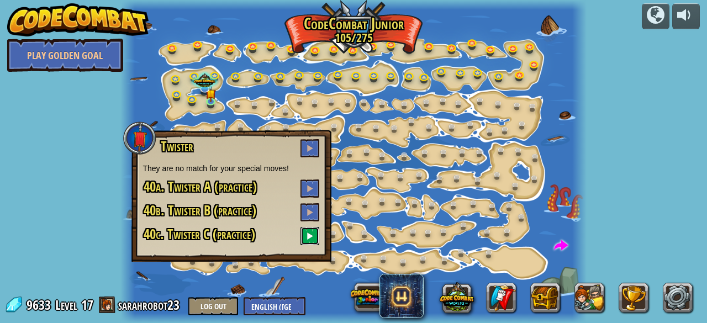
click at [313, 240] on span at bounding box center [310, 236] width 8 height 8
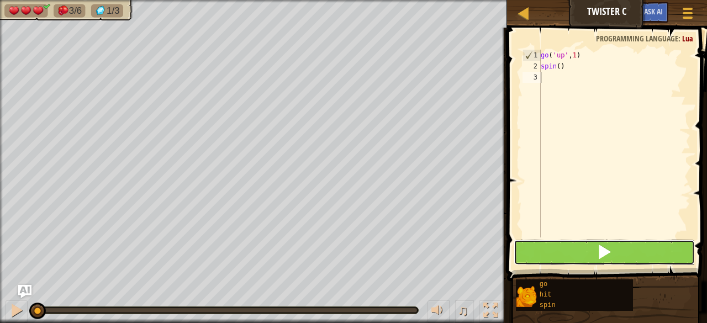
click at [524, 265] on button at bounding box center [604, 252] width 181 height 25
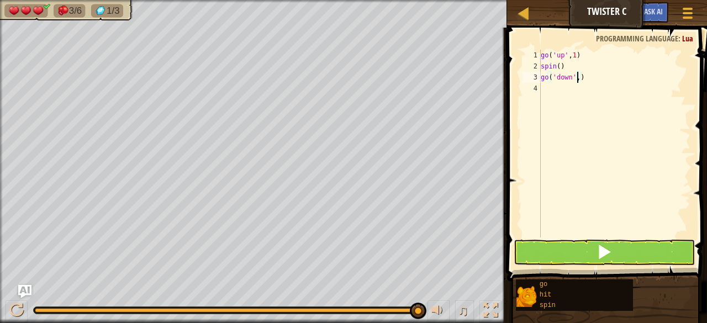
scroll to position [5, 3]
type textarea "go('down', 3)"
type textarea "spin()"
click at [614, 259] on button at bounding box center [604, 252] width 181 height 25
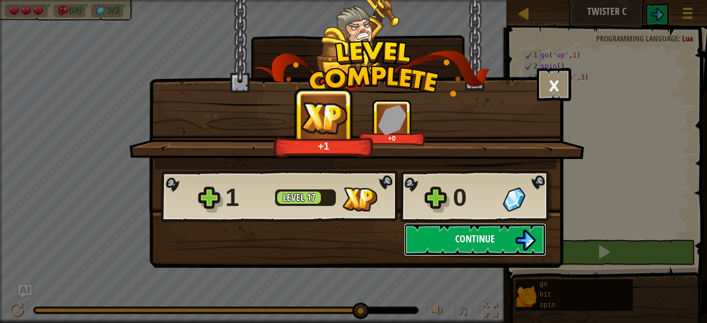
drag, startPoint x: 473, startPoint y: 234, endPoint x: 449, endPoint y: 229, distance: 25.5
click at [449, 229] on button "Continue" at bounding box center [475, 239] width 143 height 33
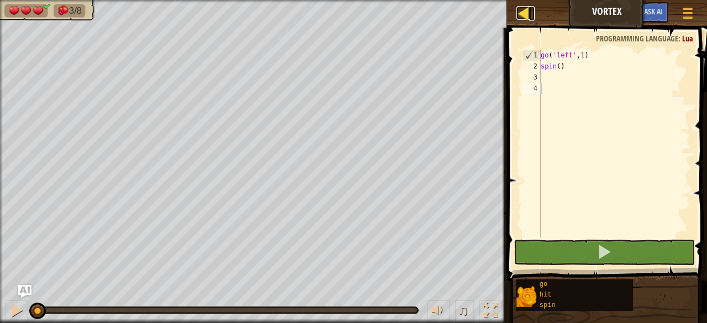
drag, startPoint x: 523, startPoint y: 14, endPoint x: 521, endPoint y: 8, distance: 6.3
click at [521, 8] on div at bounding box center [523, 13] width 14 height 14
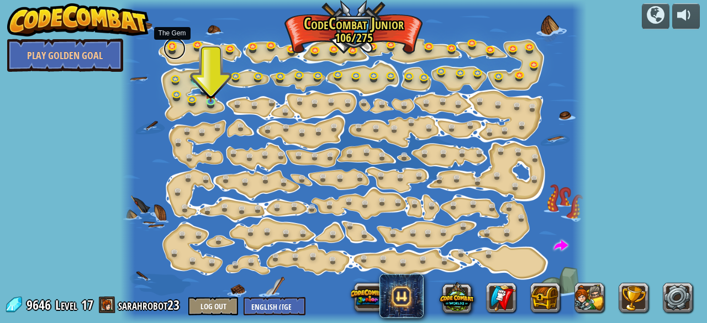
click at [167, 45] on link at bounding box center [175, 49] width 22 height 22
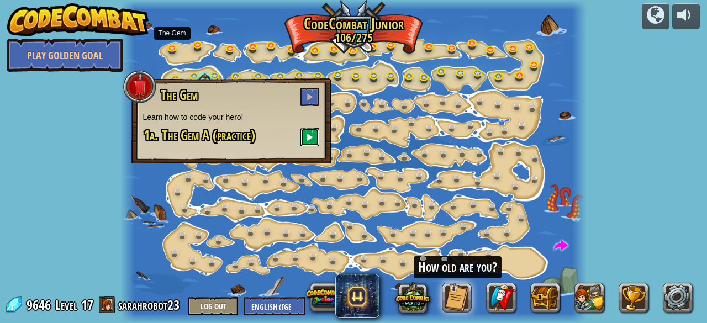
click at [313, 136] on span at bounding box center [310, 137] width 8 height 8
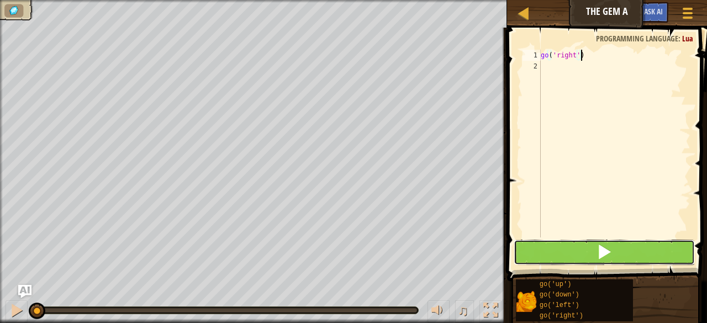
click at [536, 256] on button at bounding box center [604, 252] width 181 height 25
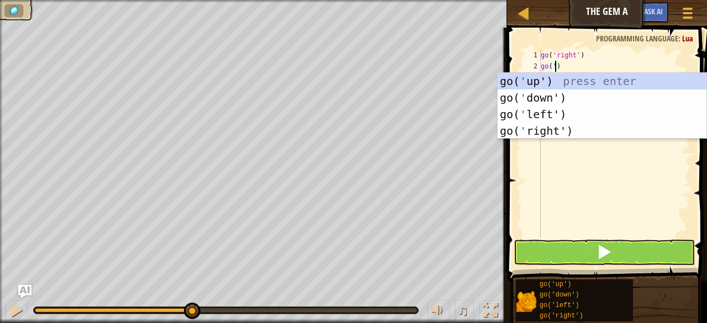
scroll to position [5, 1]
type textarea "go('up')"
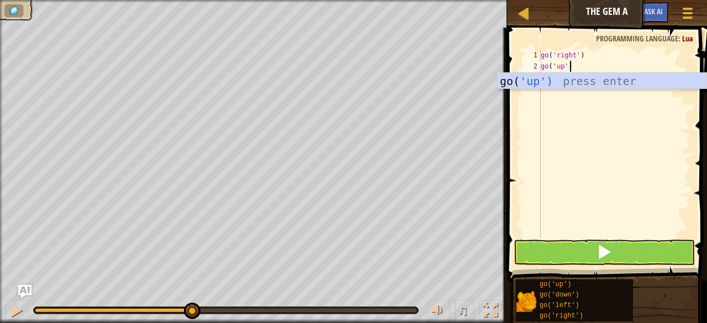
scroll to position [5, 0]
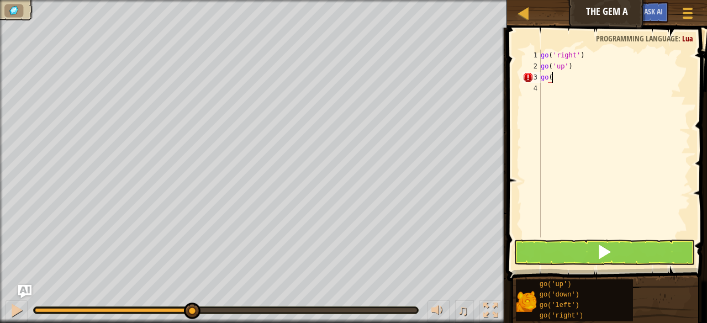
type textarea "go()"
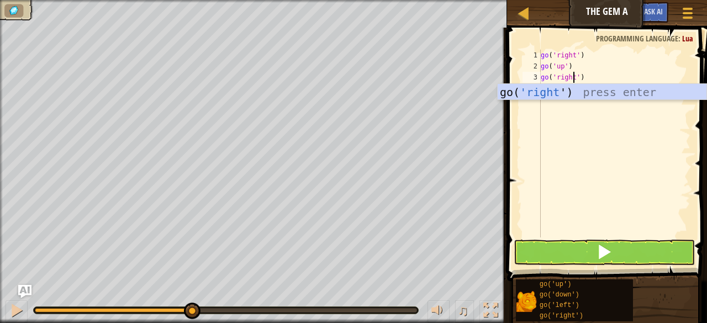
scroll to position [5, 3]
type textarea "go('right')"
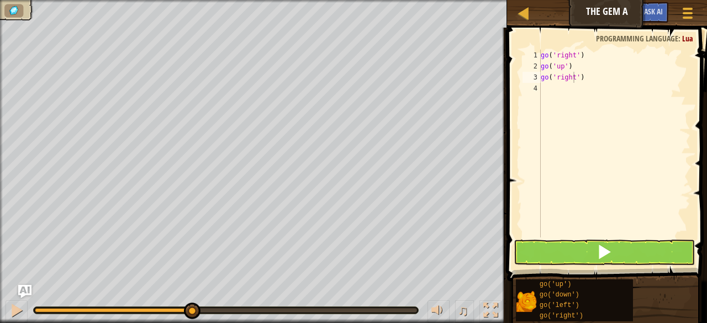
click at [641, 261] on button at bounding box center [604, 252] width 181 height 25
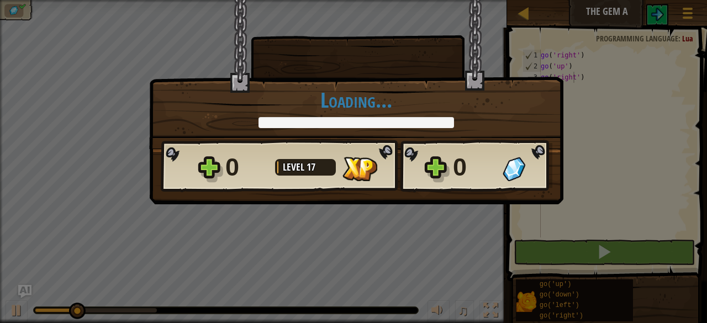
click at [618, 1] on body "Map The Gem A Game Menu Ask AI 1 הההההההההההההההההההההההההההההההההההההההההההההה…" at bounding box center [353, 0] width 707 height 1
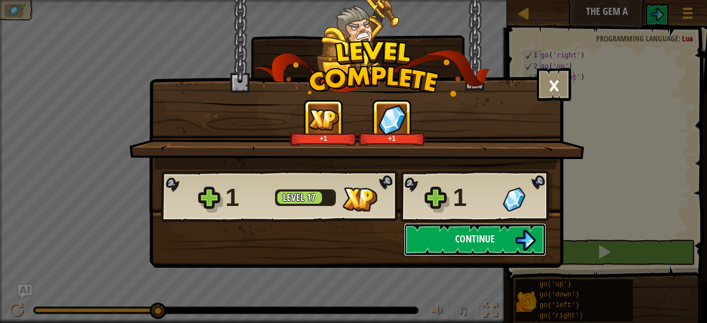
click at [509, 239] on button "Continue" at bounding box center [475, 239] width 143 height 33
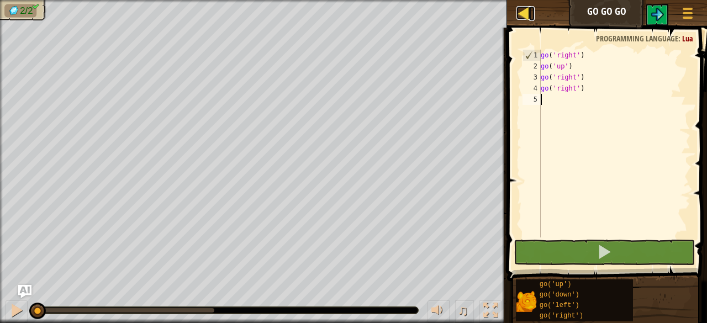
click at [518, 17] on div at bounding box center [523, 13] width 14 height 14
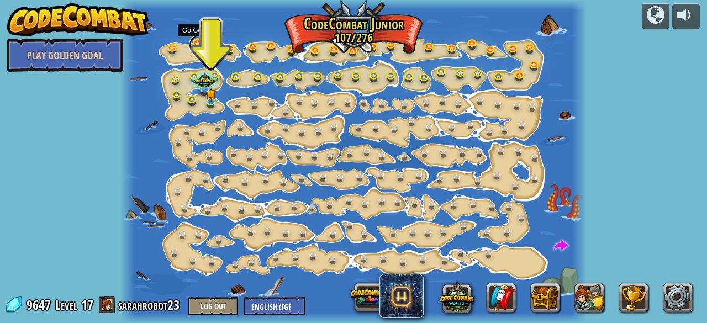
click at [197, 43] on link at bounding box center [200, 45] width 22 height 22
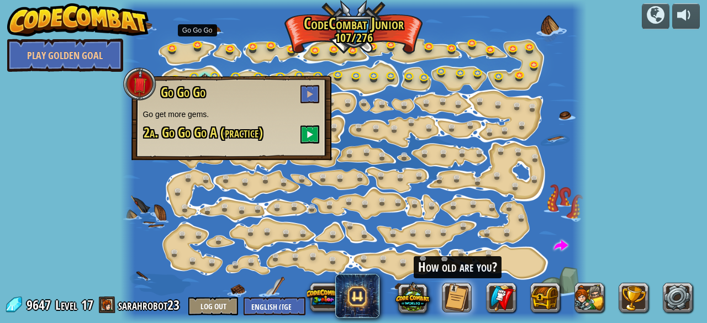
click at [176, 164] on div at bounding box center [353, 161] width 466 height 323
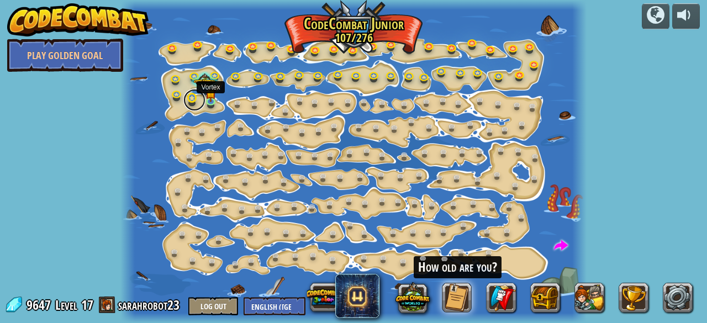
drag, startPoint x: 210, startPoint y: 102, endPoint x: 192, endPoint y: 103, distance: 17.7
click at [192, 103] on link at bounding box center [194, 100] width 22 height 22
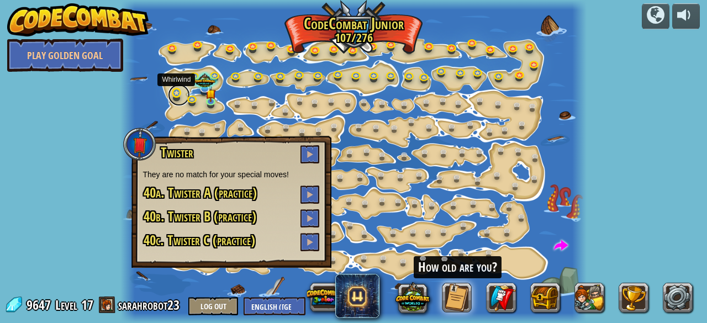
click at [179, 91] on link at bounding box center [179, 95] width 22 height 22
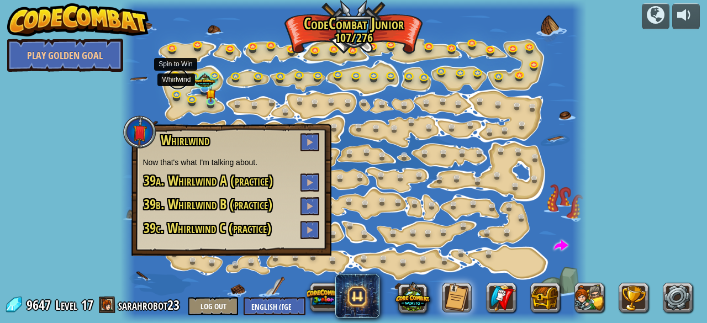
click at [178, 82] on link at bounding box center [178, 79] width 22 height 22
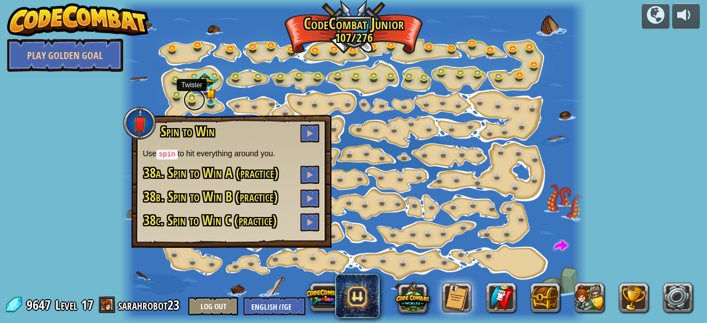
click at [193, 96] on link at bounding box center [194, 100] width 22 height 22
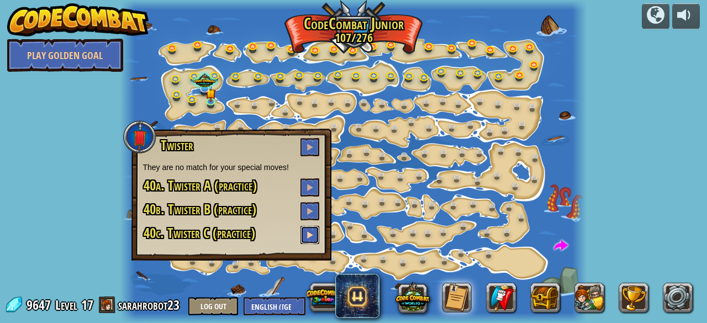
click at [311, 226] on button at bounding box center [309, 235] width 19 height 18
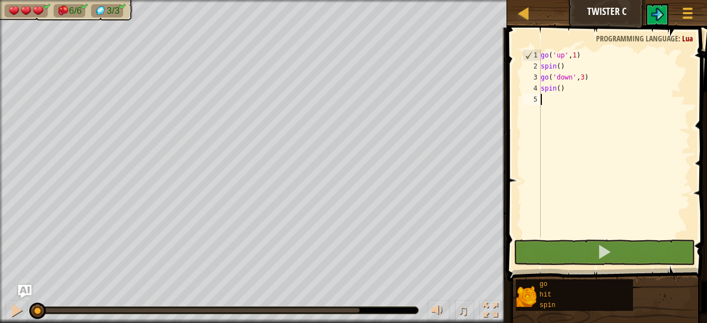
drag, startPoint x: 311, startPoint y: 226, endPoint x: 507, endPoint y: 255, distance: 198.1
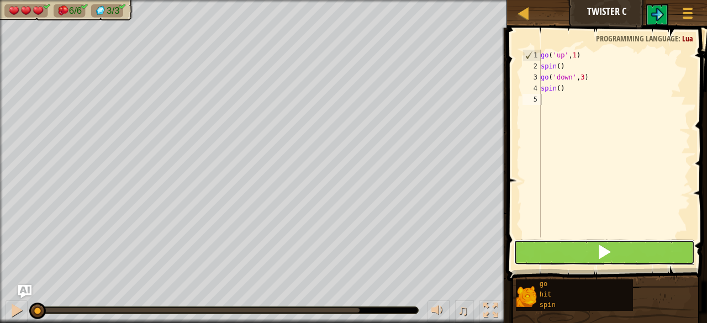
click at [598, 254] on span at bounding box center [604, 251] width 15 height 15
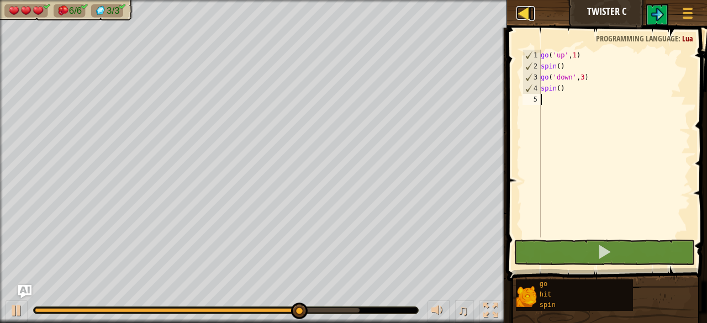
click at [522, 10] on div at bounding box center [523, 13] width 14 height 14
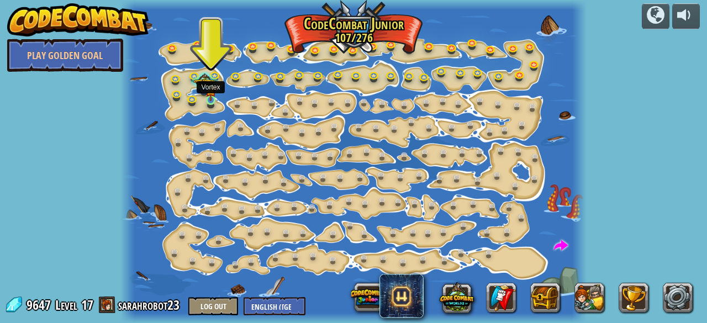
click at [213, 100] on img at bounding box center [210, 88] width 10 height 23
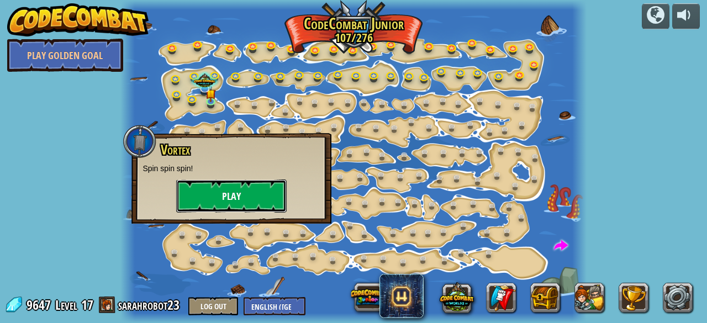
click at [241, 204] on button "Play" at bounding box center [231, 196] width 110 height 33
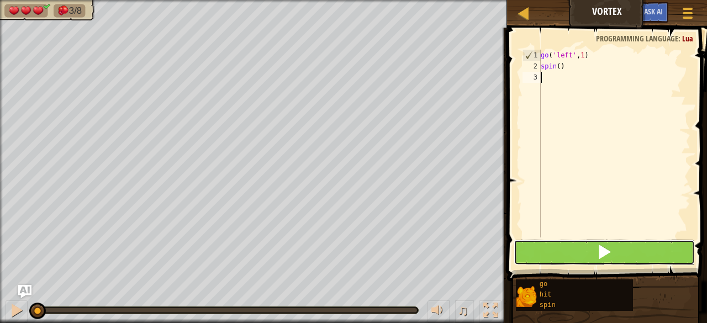
click at [577, 255] on button at bounding box center [604, 252] width 181 height 25
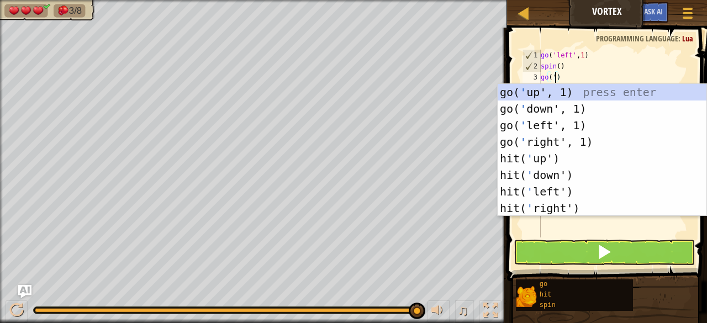
scroll to position [5, 1]
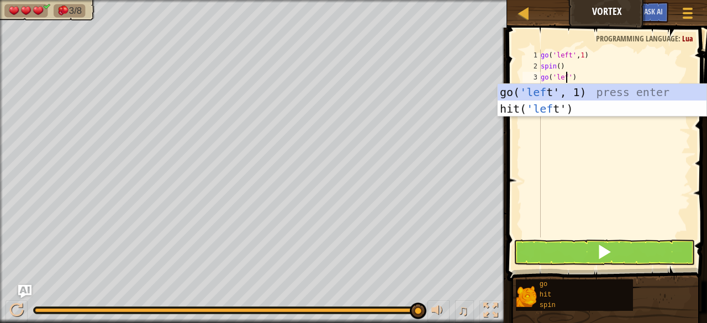
type textarea "go('left')"
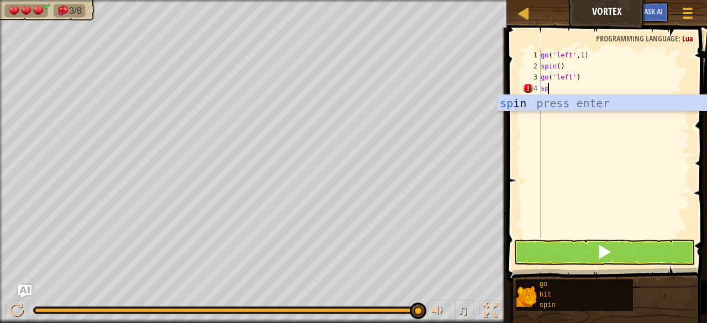
scroll to position [5, 0]
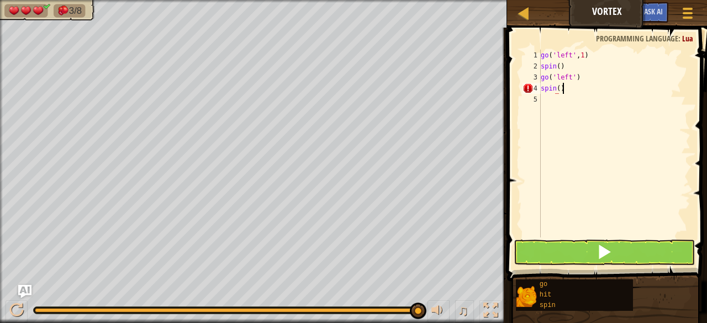
type textarea "spin()"
click at [616, 239] on span at bounding box center [608, 139] width 209 height 286
click at [614, 261] on button at bounding box center [604, 252] width 181 height 25
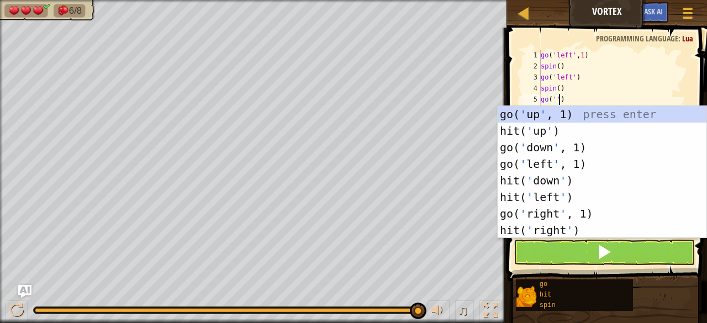
scroll to position [5, 1]
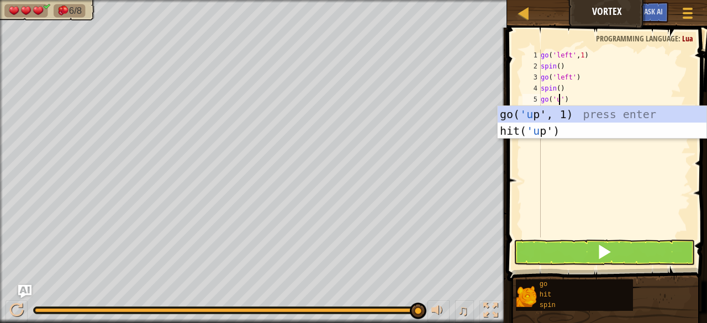
type textarea "go('up')"
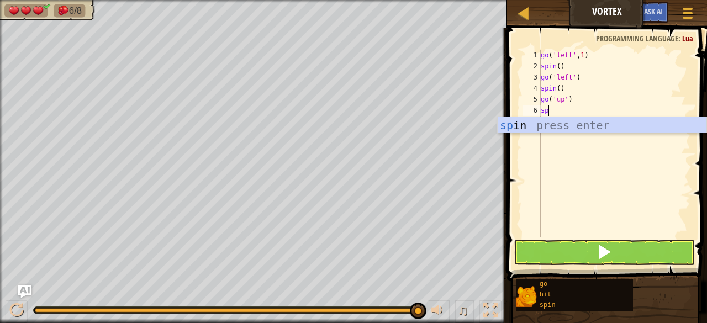
scroll to position [5, 0]
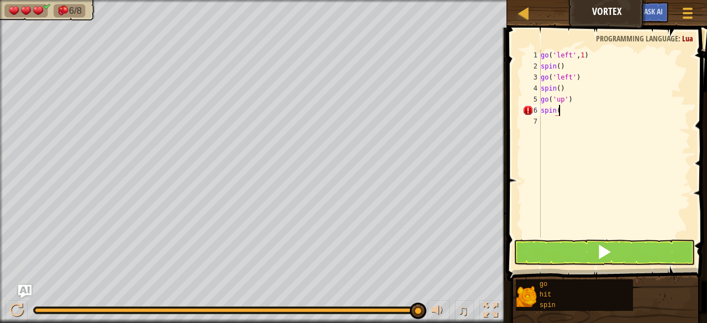
type textarea "spin()"
click at [613, 241] on button at bounding box center [604, 252] width 181 height 25
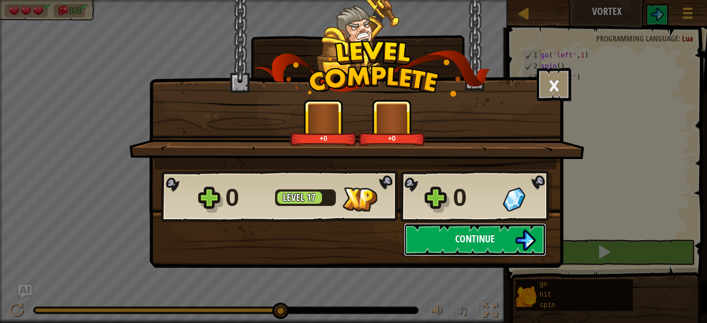
click at [467, 244] on span "Continue" at bounding box center [475, 239] width 40 height 14
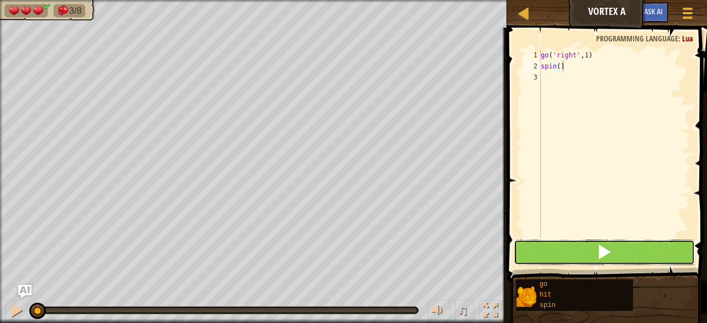
click at [619, 259] on button at bounding box center [604, 252] width 181 height 25
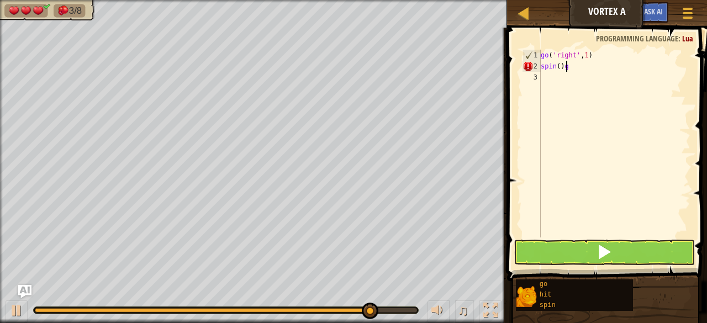
type textarea "spin()"
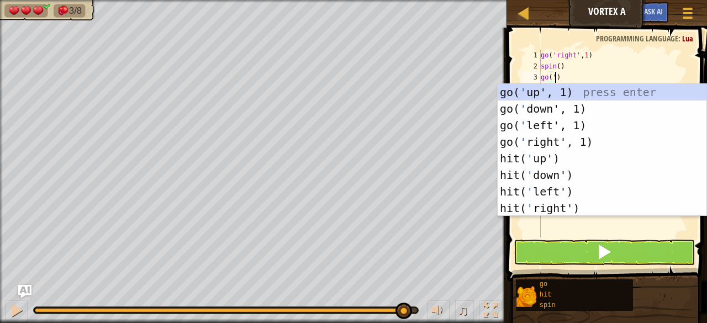
scroll to position [5, 1]
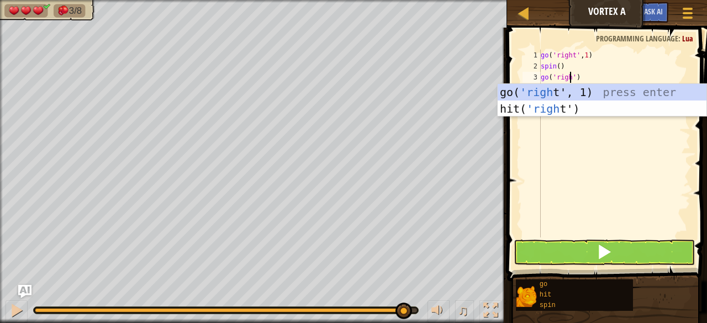
type textarea "go('right')"
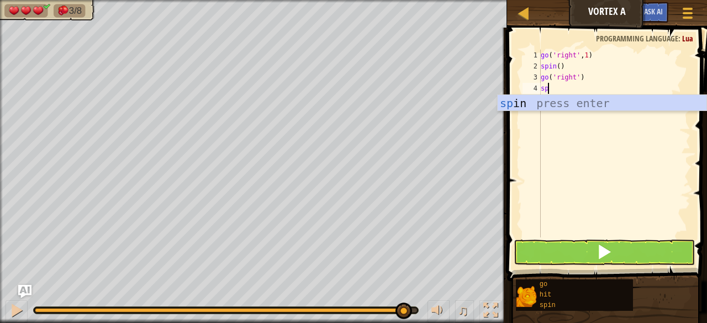
scroll to position [5, 0]
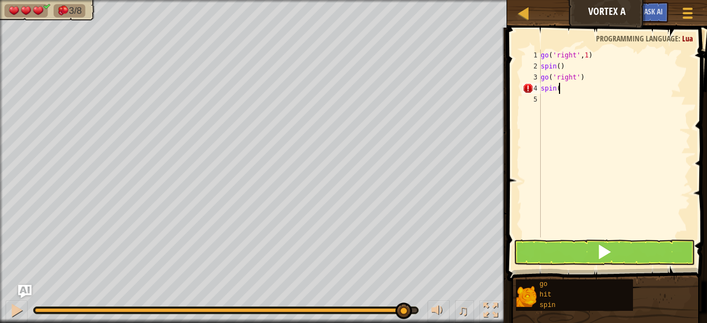
type textarea "spin()"
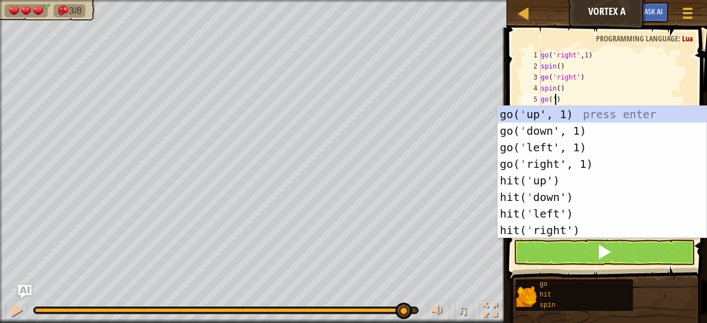
scroll to position [5, 1]
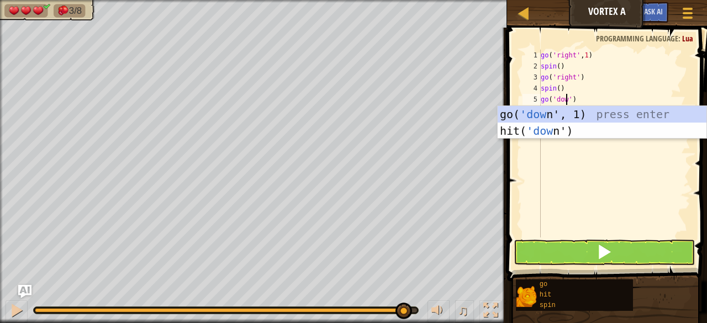
type textarea "go('down')"
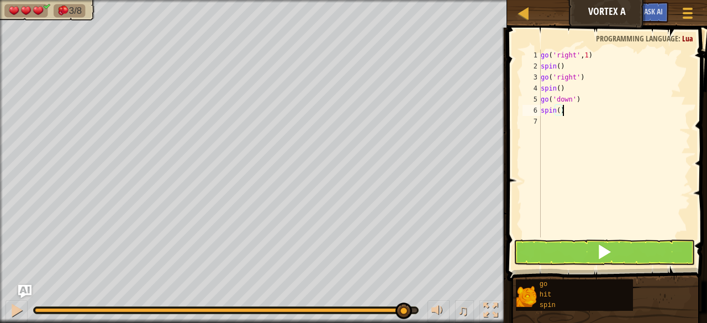
type textarea "spin()"
click at [624, 247] on button at bounding box center [604, 252] width 181 height 25
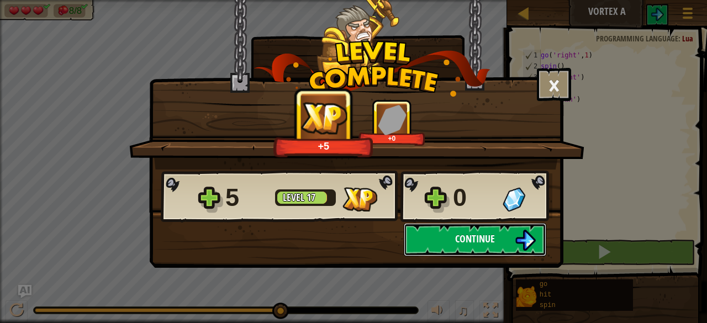
click at [492, 236] on span "Continue" at bounding box center [475, 239] width 40 height 14
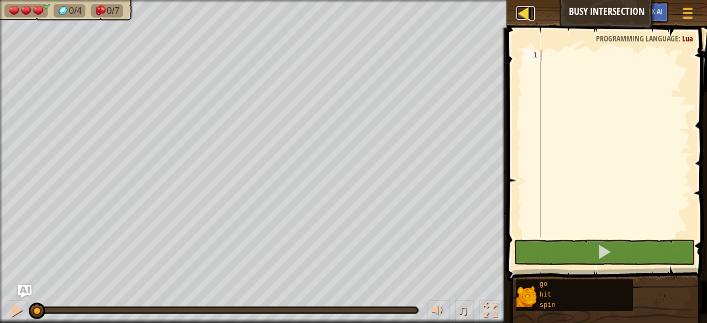
click at [523, 10] on div at bounding box center [523, 13] width 14 height 14
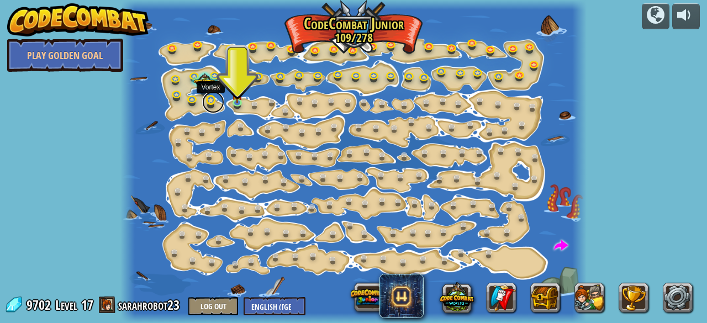
click at [208, 97] on link at bounding box center [213, 102] width 22 height 22
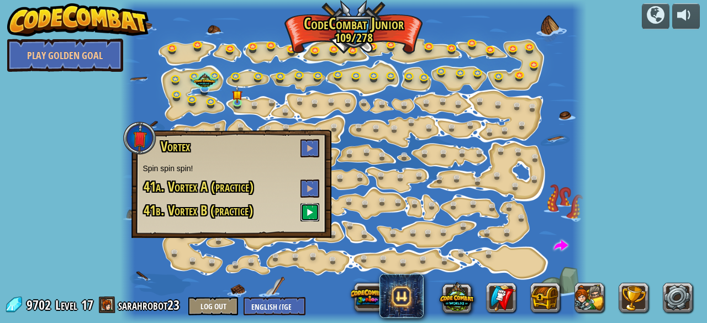
click at [317, 212] on button at bounding box center [309, 212] width 19 height 18
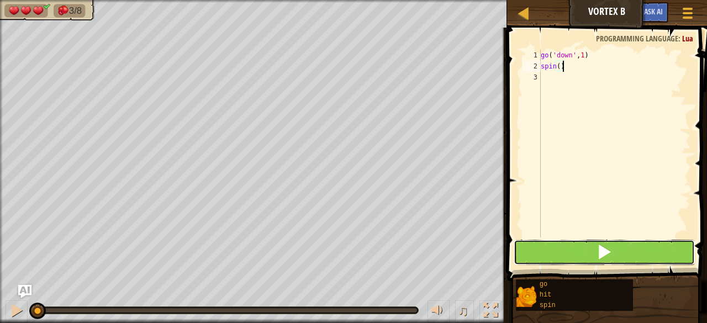
click at [558, 260] on button at bounding box center [604, 252] width 181 height 25
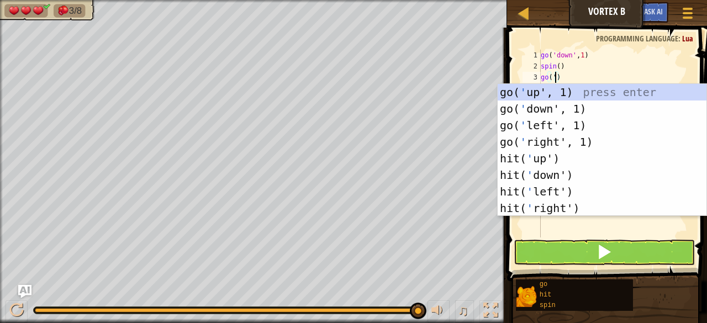
scroll to position [5, 1]
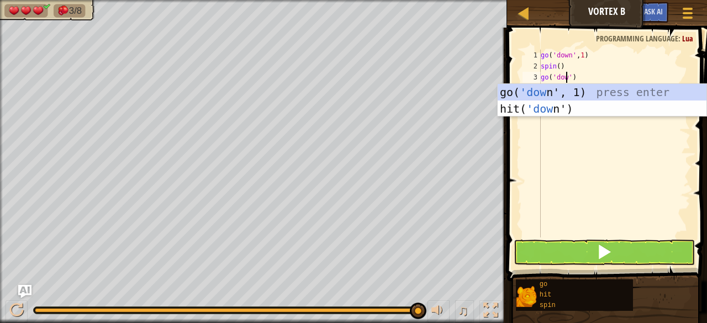
type textarea "go('down')"
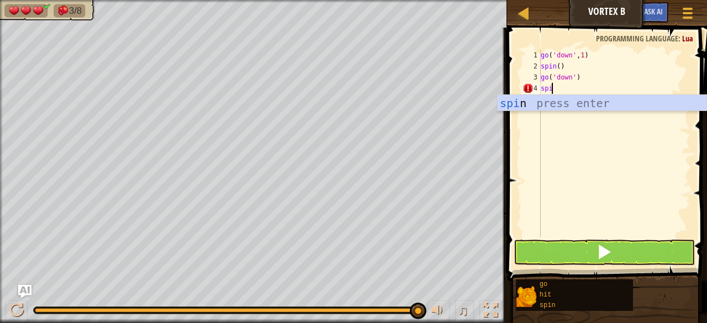
scroll to position [5, 0]
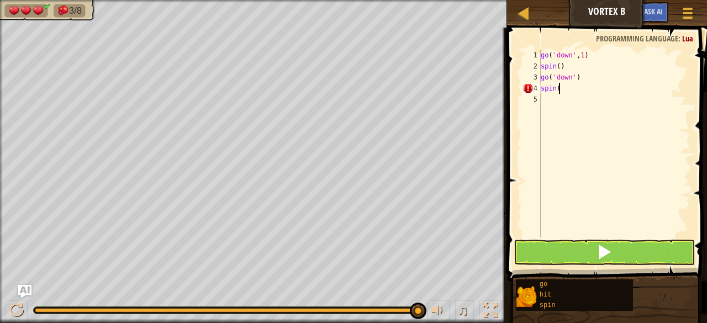
type textarea "spin()"
type textarea "\"
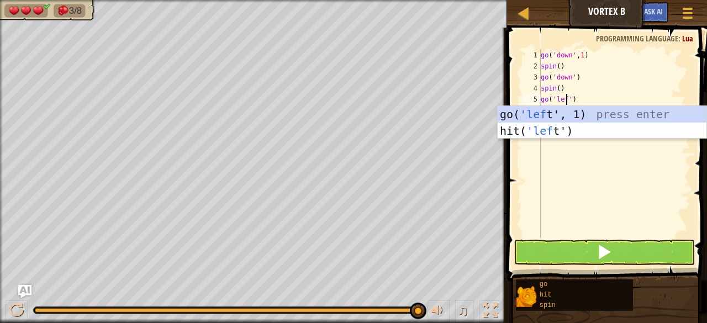
type textarea "go('left')"
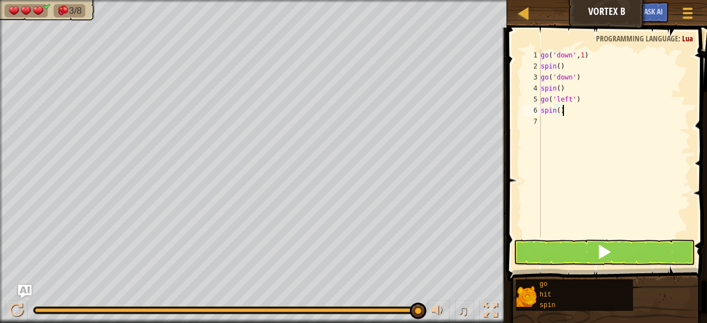
type textarea "spin()"
click at [574, 241] on button at bounding box center [604, 252] width 181 height 25
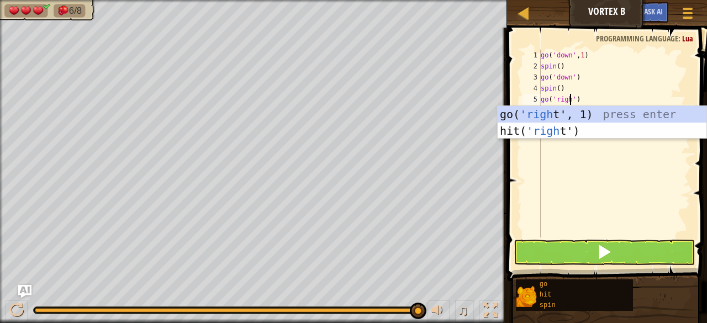
scroll to position [5, 3]
type textarea "go('right')"
click at [593, 250] on button at bounding box center [604, 252] width 181 height 25
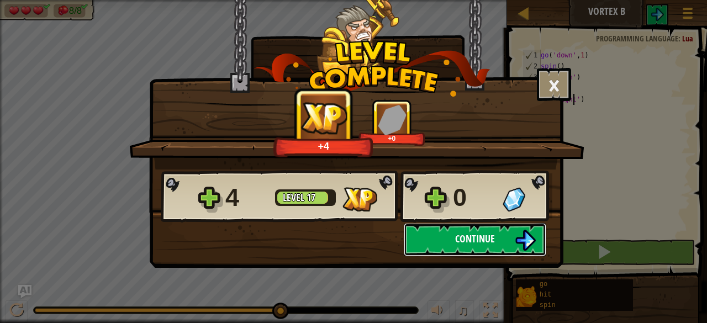
click at [502, 241] on button "Continue" at bounding box center [475, 239] width 143 height 33
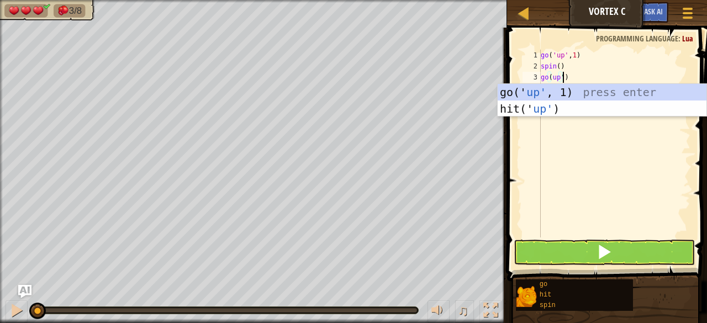
scroll to position [5, 1]
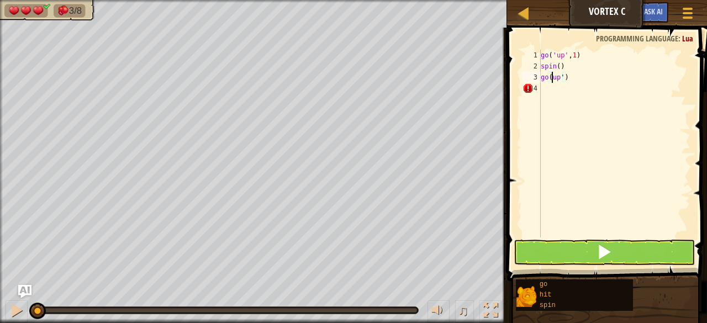
type textarea "go('up')"
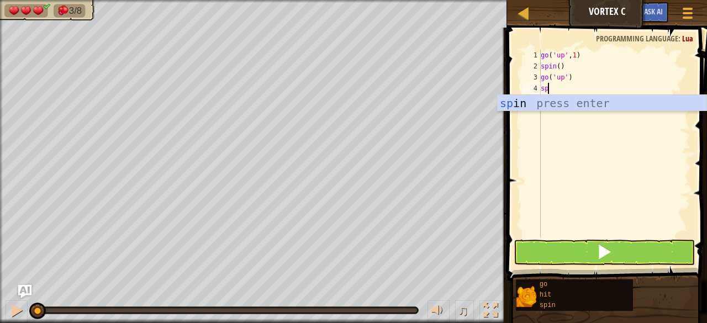
scroll to position [5, 0]
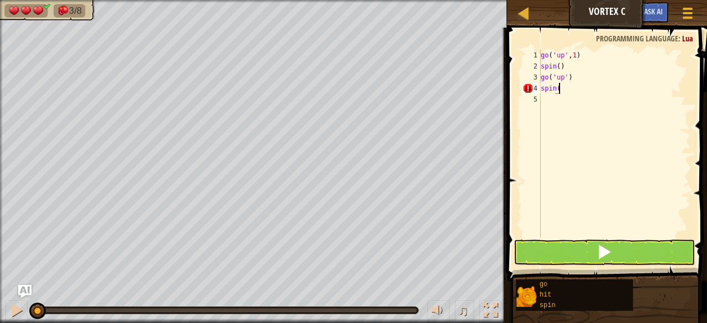
type textarea "spin()"
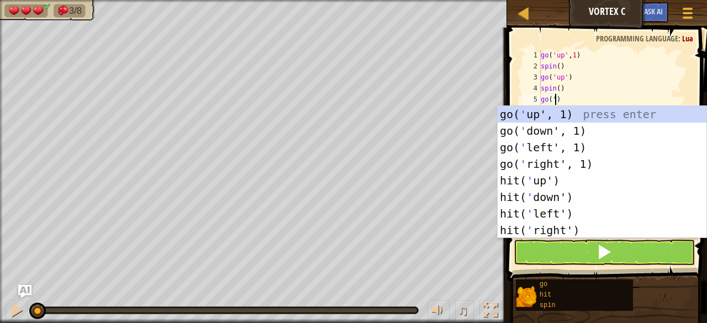
scroll to position [5, 1]
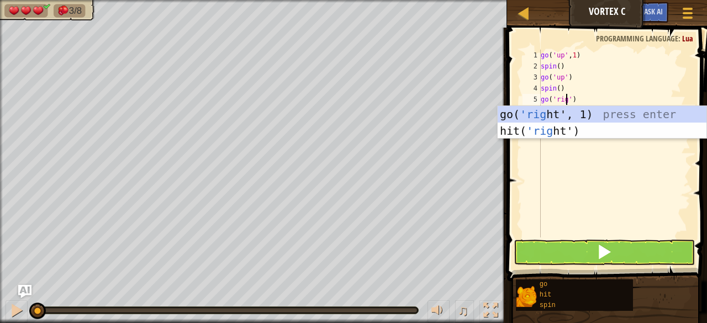
type textarea "go('right')"
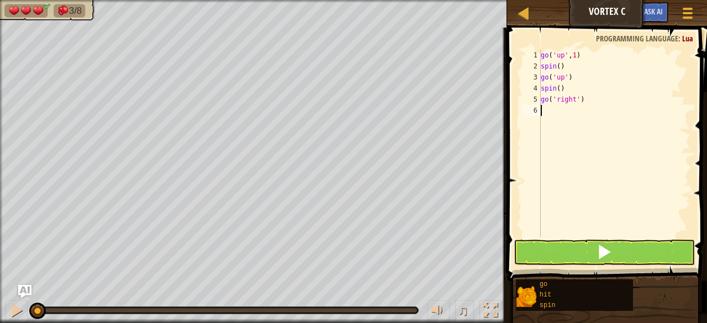
click at [639, 215] on div "go ( 'up' , 1 ) spin ( ) go ( 'up' ) spin ( ) go ( 'right' )" at bounding box center [615, 155] width 152 height 210
click at [598, 261] on button at bounding box center [604, 252] width 181 height 25
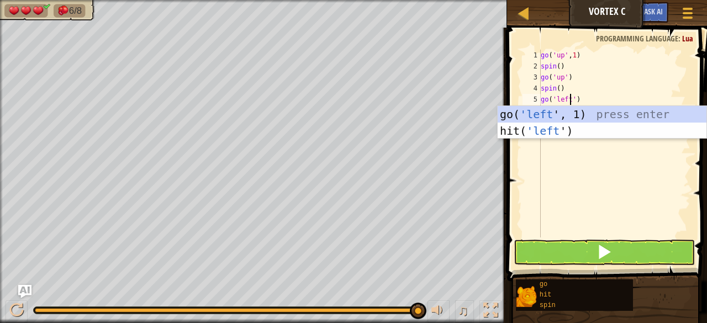
scroll to position [5, 2]
type textarea "go('left')"
click at [634, 256] on button at bounding box center [604, 252] width 181 height 25
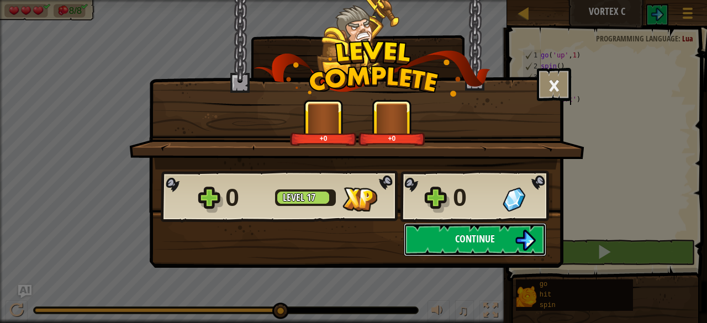
click at [497, 246] on button "Continue" at bounding box center [475, 239] width 143 height 33
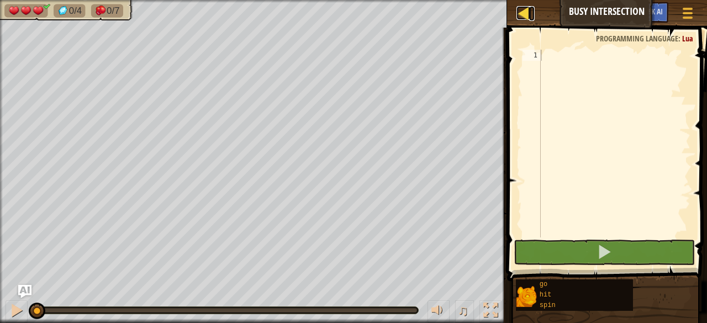
click at [528, 19] on div at bounding box center [523, 13] width 14 height 14
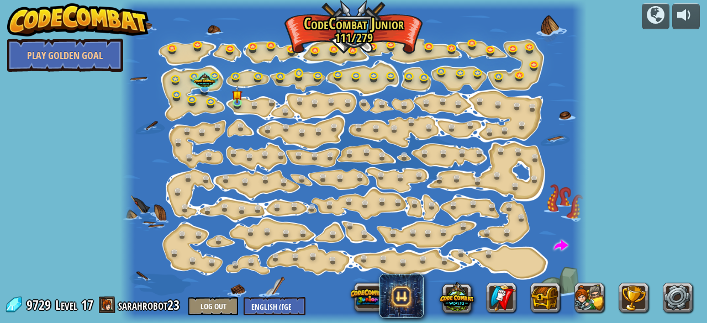
click at [307, 76] on div "Step Change Change step arguments. 15a. Step Change A (practice) Go Smart Now w…" at bounding box center [353, 161] width 466 height 323
drag, startPoint x: 210, startPoint y: 107, endPoint x: 207, endPoint y: 101, distance: 7.2
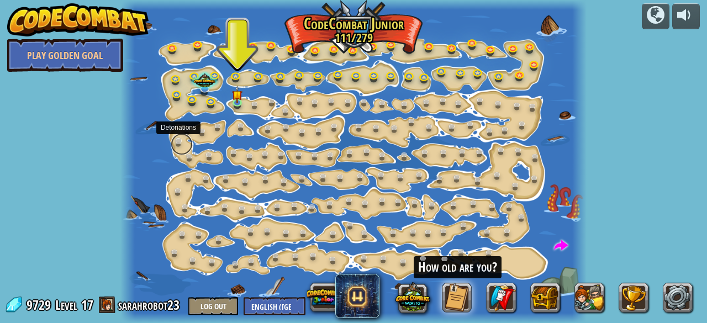
drag, startPoint x: 207, startPoint y: 101, endPoint x: 180, endPoint y: 136, distance: 44.2
click at [180, 136] on link at bounding box center [182, 144] width 22 height 22
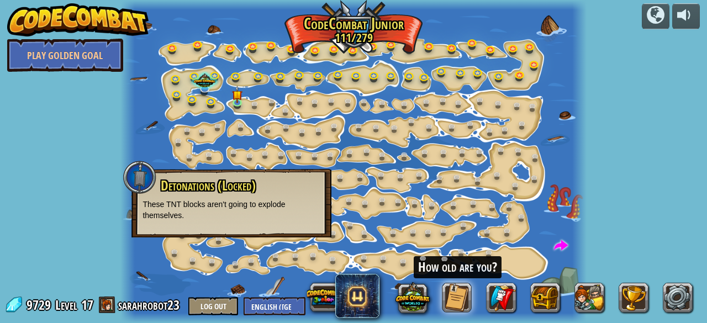
drag, startPoint x: 212, startPoint y: 99, endPoint x: 158, endPoint y: 119, distance: 57.7
click at [158, 120] on div at bounding box center [353, 161] width 466 height 323
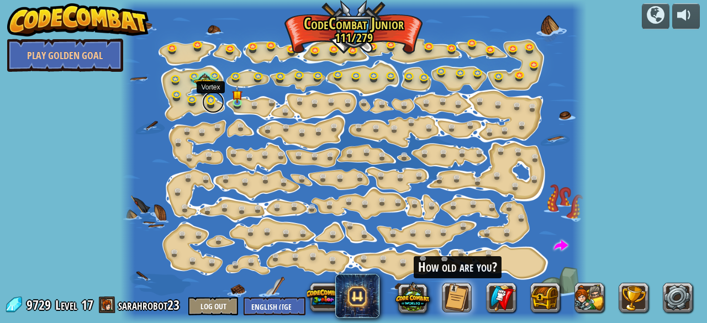
click at [217, 103] on link at bounding box center [213, 102] width 22 height 22
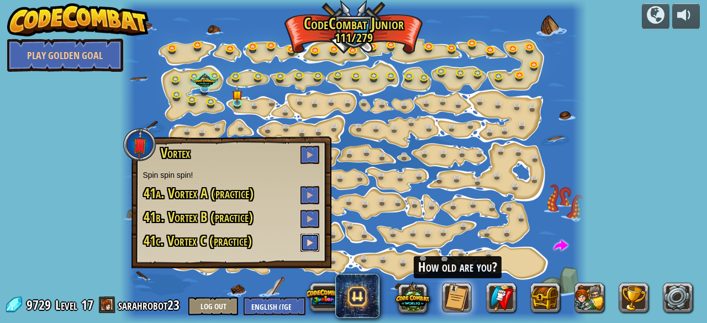
click at [313, 242] on span at bounding box center [310, 243] width 8 height 8
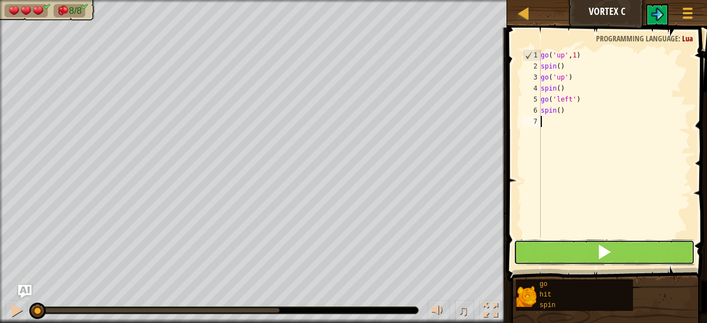
click at [555, 259] on button at bounding box center [604, 252] width 181 height 25
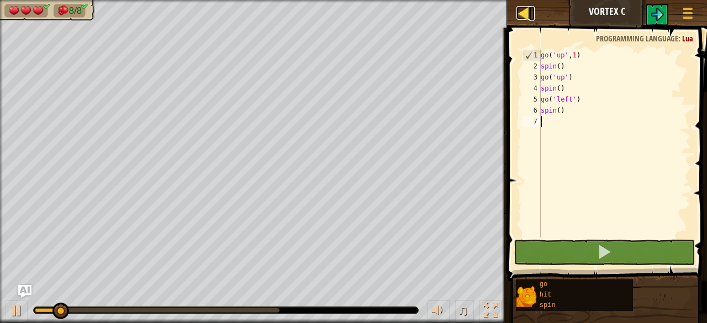
click at [526, 6] on div at bounding box center [523, 13] width 14 height 14
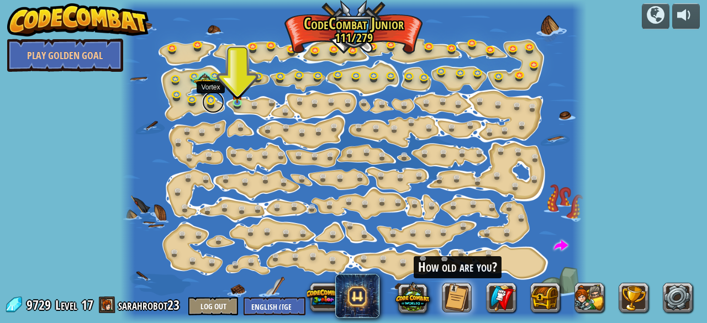
click at [206, 99] on link at bounding box center [213, 102] width 22 height 22
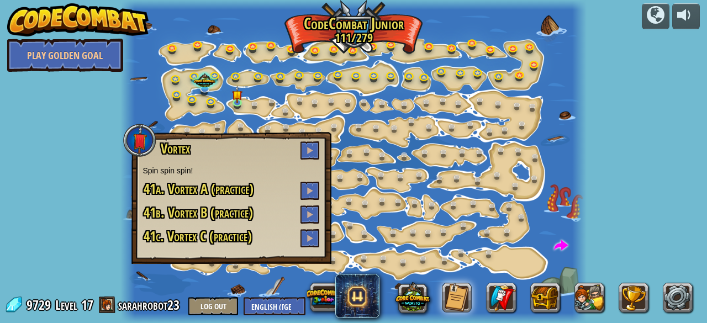
click at [156, 104] on div at bounding box center [353, 161] width 466 height 323
